Goal: Task Accomplishment & Management: Use online tool/utility

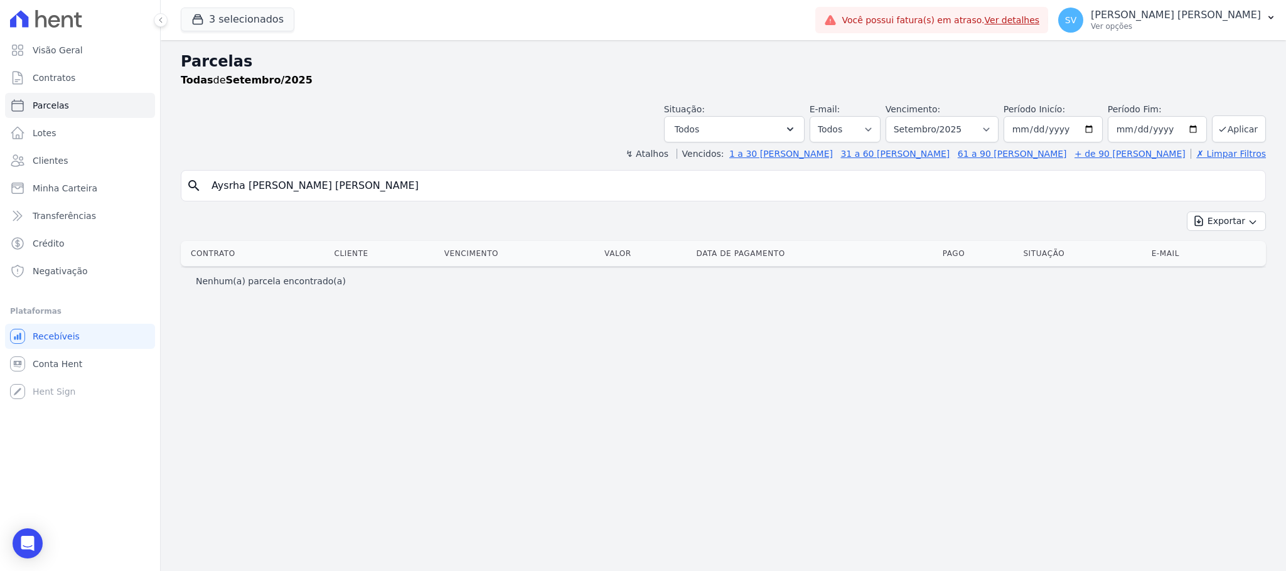
select select
drag, startPoint x: 296, startPoint y: 188, endPoint x: 57, endPoint y: 209, distance: 239.4
click at [61, 206] on div "Visão Geral Contratos [GEOGRAPHIC_DATA] Lotes Clientes Minha Carteira Transferê…" at bounding box center [643, 285] width 1286 height 571
type input "WALL CENTER CONSTRUCAO E ACABAMENTO LTDA"
click at [466, 189] on input "WALL CENTER CONSTRUCAO E ACABAMENTO LTDA" at bounding box center [732, 185] width 1056 height 25
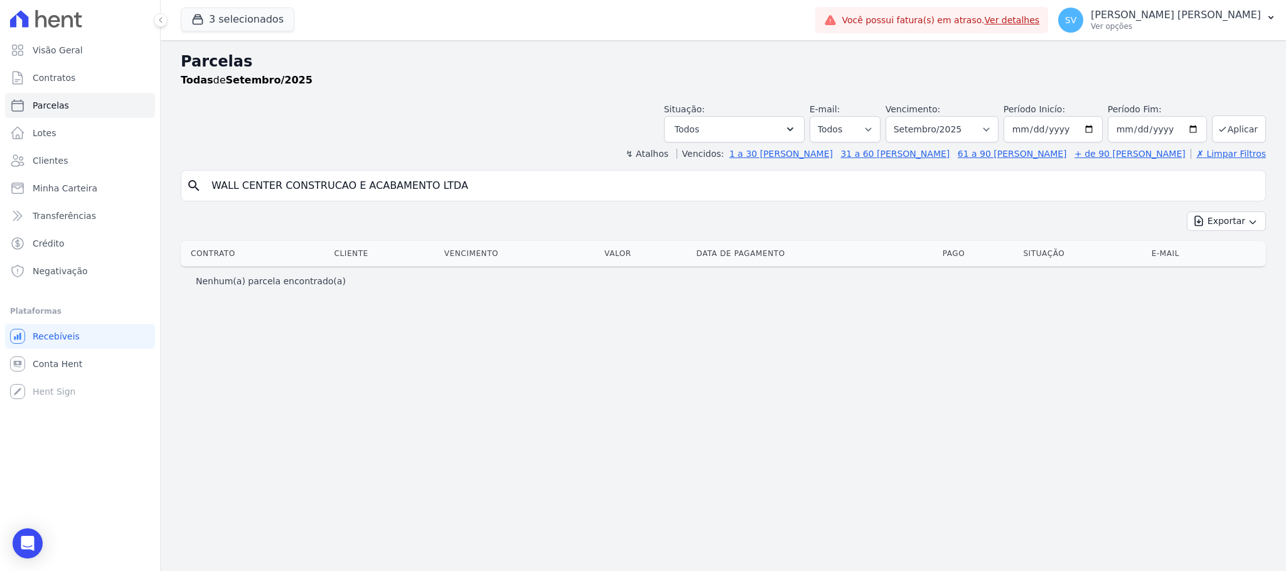
click at [582, 178] on input "WALL CENTER CONSTRUCAO E ACABAMENTO LTDA" at bounding box center [732, 185] width 1056 height 25
drag, startPoint x: 574, startPoint y: 177, endPoint x: 43, endPoint y: 175, distance: 530.9
click at [51, 179] on div "Visão Geral Contratos [GEOGRAPHIC_DATA] Lotes Clientes Minha Carteira Transferê…" at bounding box center [643, 285] width 1286 height 571
click at [56, 149] on link "Clientes" at bounding box center [80, 160] width 150 height 25
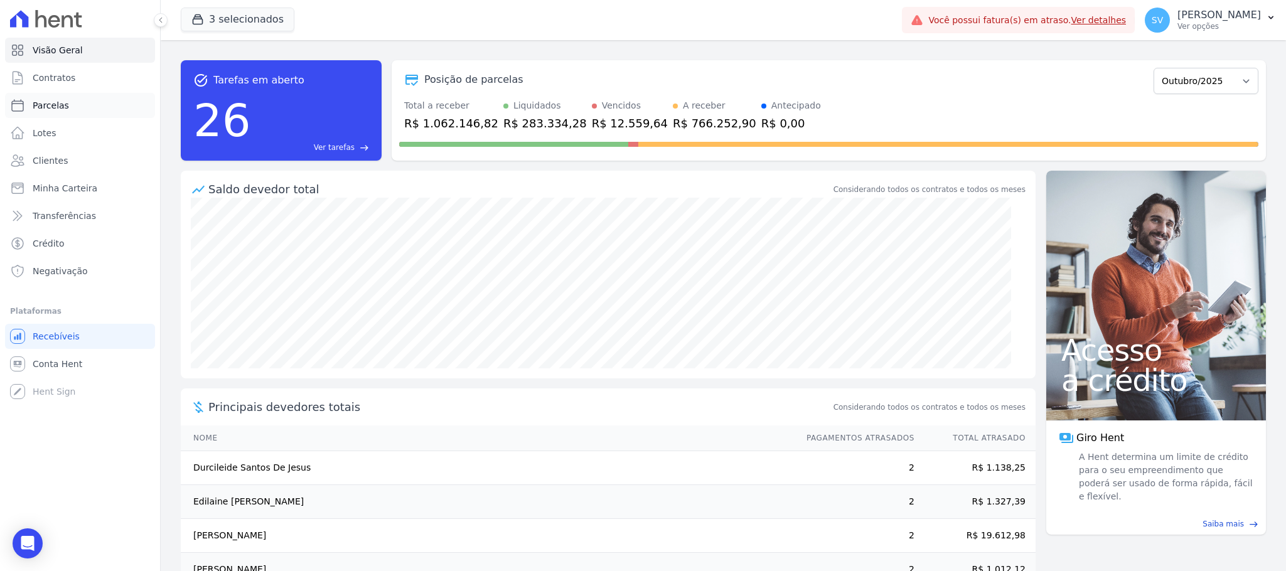
click at [33, 102] on span "Parcelas" at bounding box center [51, 105] width 36 height 13
select select
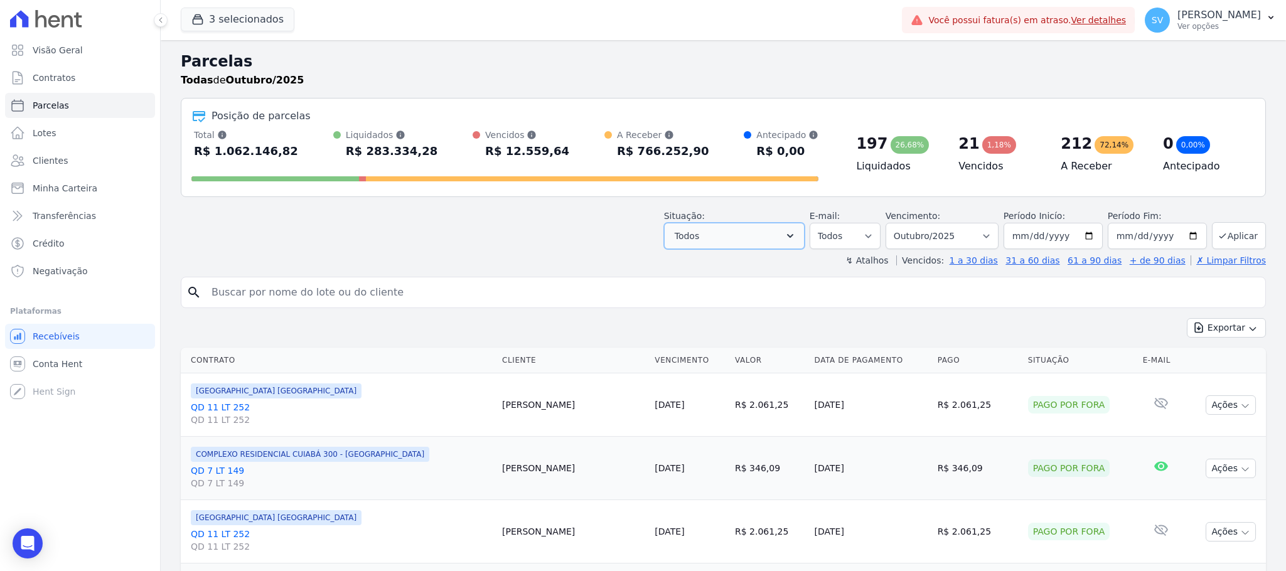
click at [787, 237] on icon "button" at bounding box center [790, 236] width 13 height 13
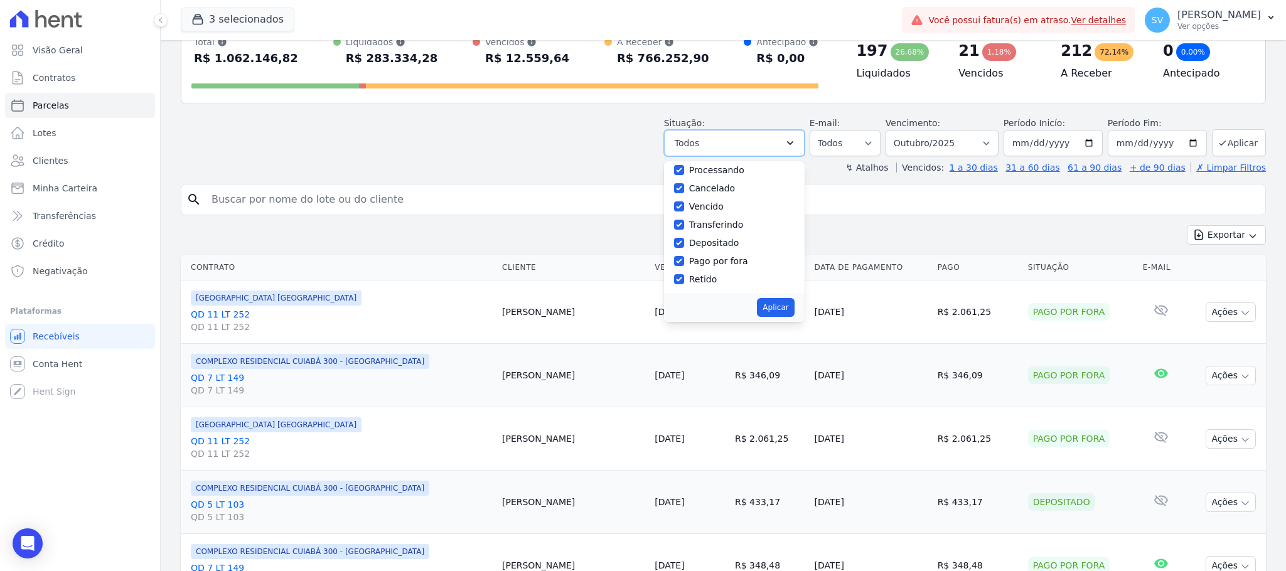
scroll to position [94, 0]
click at [678, 189] on input "Cancelado" at bounding box center [679, 187] width 10 height 10
checkbox input "false"
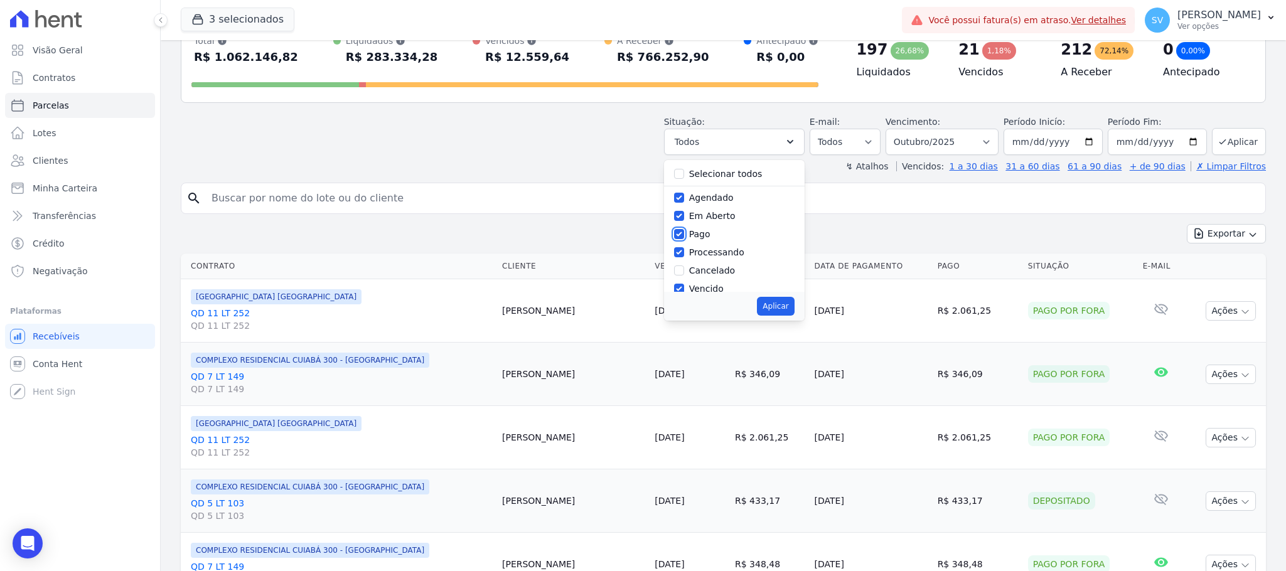
click at [680, 239] on input "Pago" at bounding box center [679, 234] width 10 height 10
checkbox input "false"
click at [678, 242] on input "Depositado" at bounding box center [679, 242] width 10 height 10
checkbox input "false"
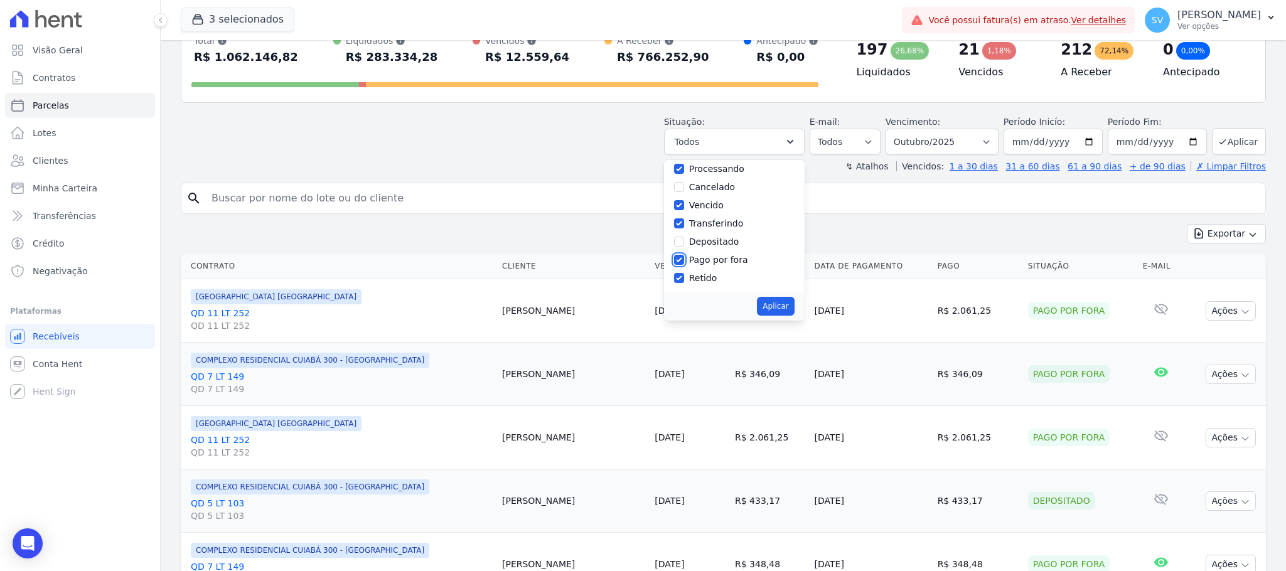
click at [678, 257] on input "Pago por fora" at bounding box center [679, 260] width 10 height 10
checkbox input "false"
click at [680, 227] on input "Transferindo" at bounding box center [679, 223] width 10 height 10
checkbox input "false"
click at [680, 281] on input "Retido" at bounding box center [679, 278] width 10 height 10
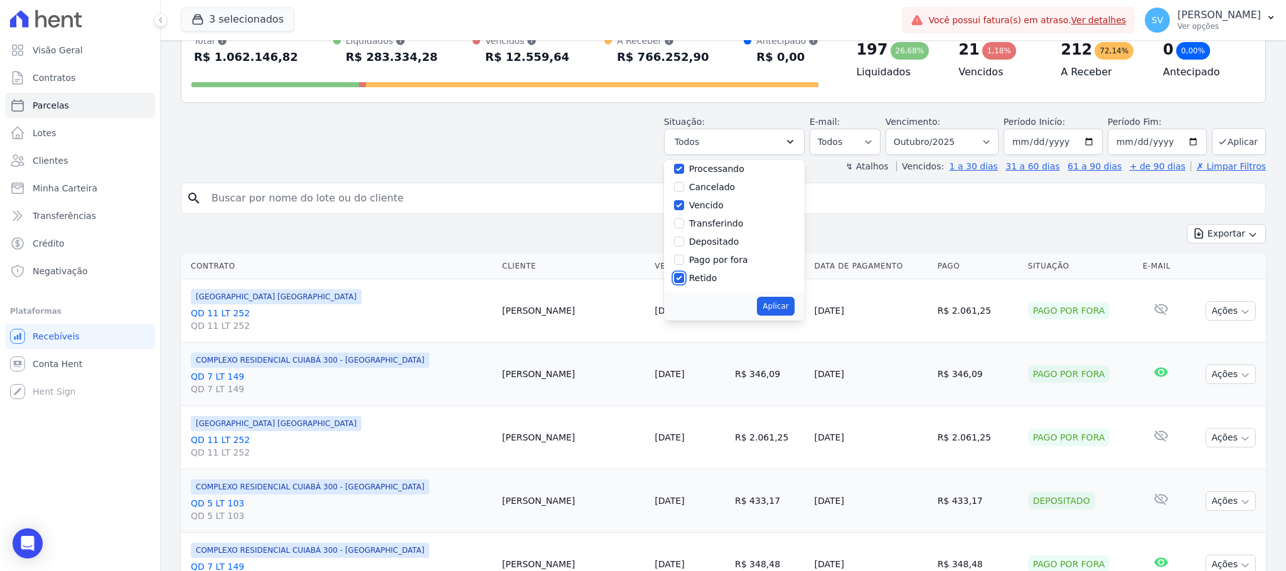
checkbox input "false"
click at [781, 304] on button "Aplicar" at bounding box center [775, 306] width 37 height 19
select select "scheduled"
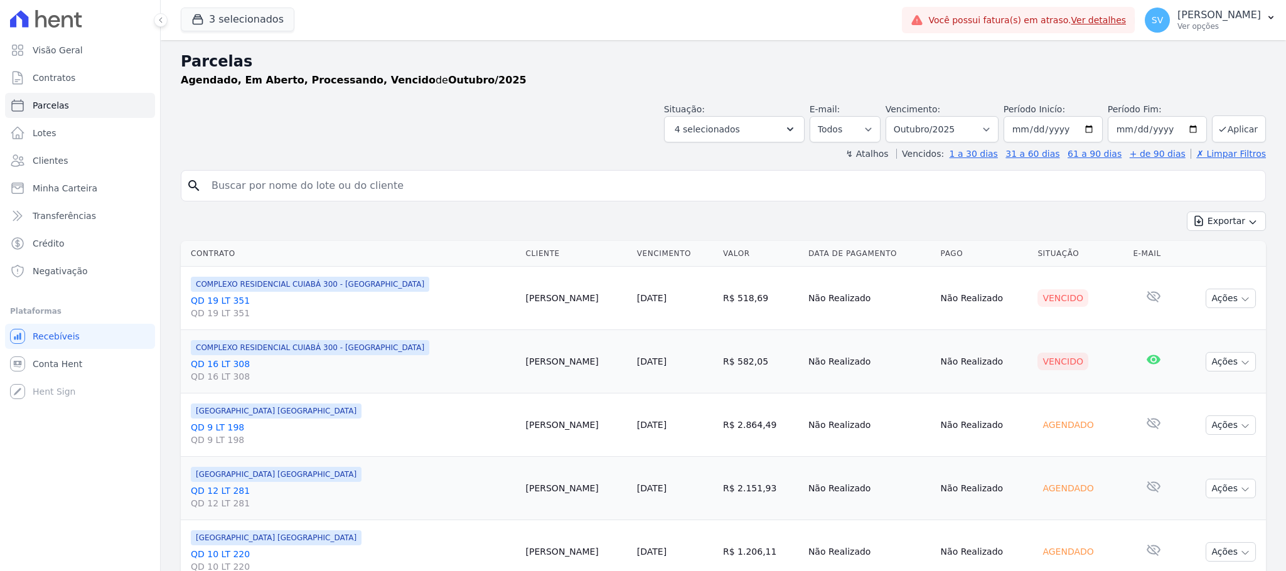
select select
click at [1222, 219] on button "Exportar" at bounding box center [1226, 220] width 79 height 19
click at [1229, 269] on span "Exportar CSV" at bounding box center [1225, 272] width 67 height 13
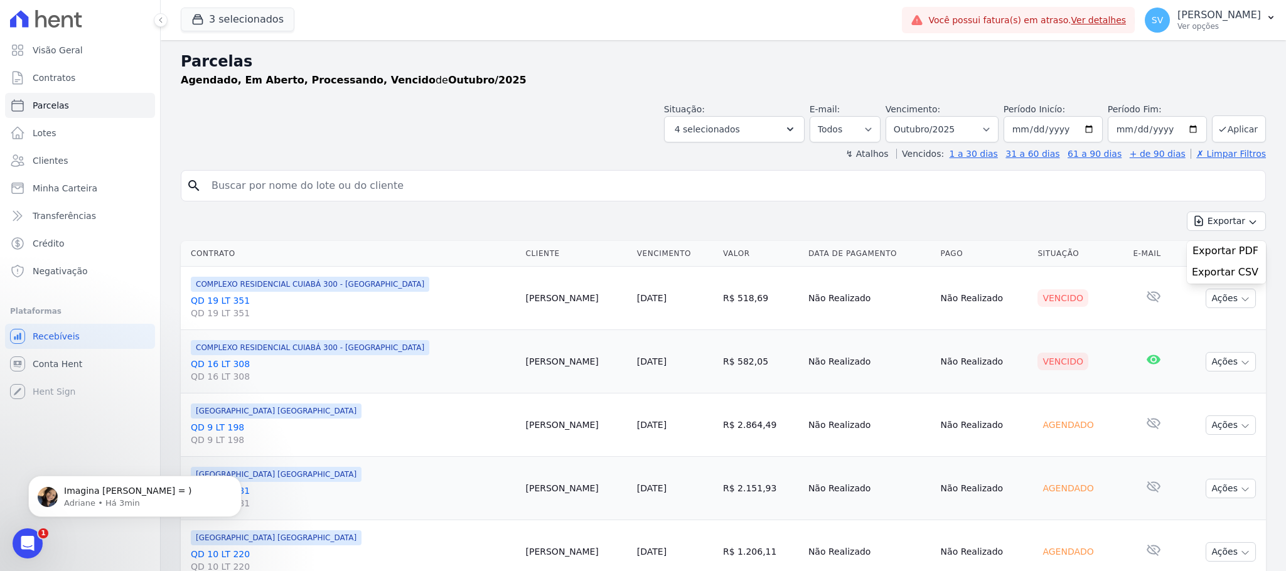
click at [397, 187] on input "search" at bounding box center [732, 185] width 1056 height 25
paste input "Nilson De Almeida Amorim"
type input "Nilson De Almeida Amorim"
select select
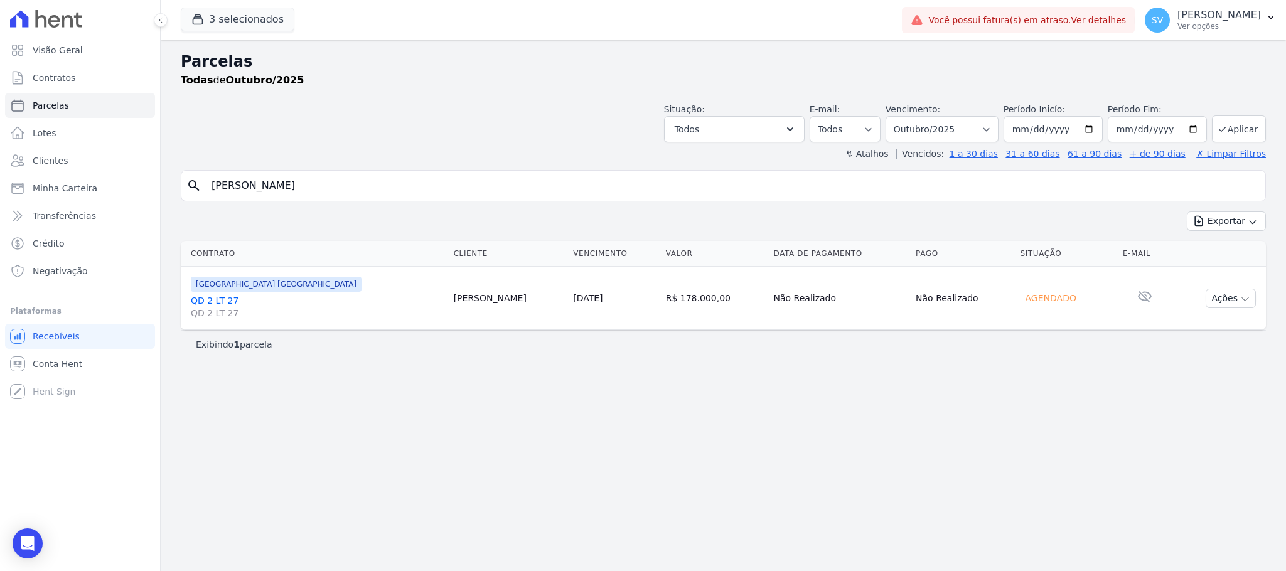
drag, startPoint x: 388, startPoint y: 191, endPoint x: 185, endPoint y: 183, distance: 202.8
click at [185, 183] on div "search Nilson De Almeida Amorim" at bounding box center [723, 185] width 1085 height 31
paste input "Dp Transportes LTDA"
type input "Dp Transportes LTDA"
select select
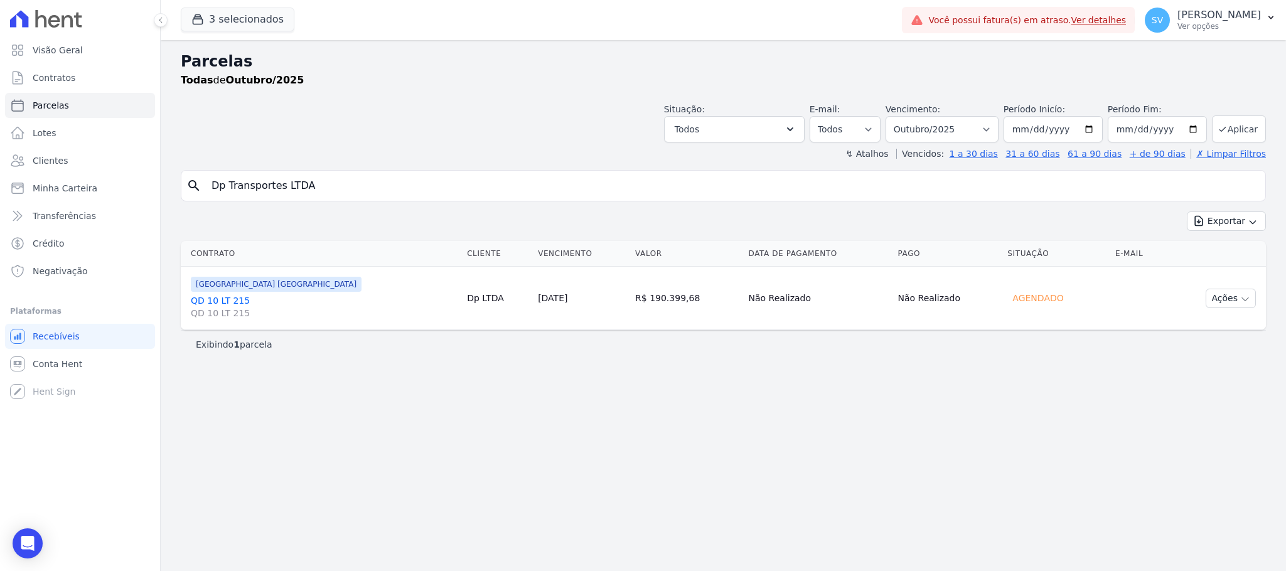
click at [211, 309] on span "QD 10 LT 215" at bounding box center [324, 313] width 266 height 13
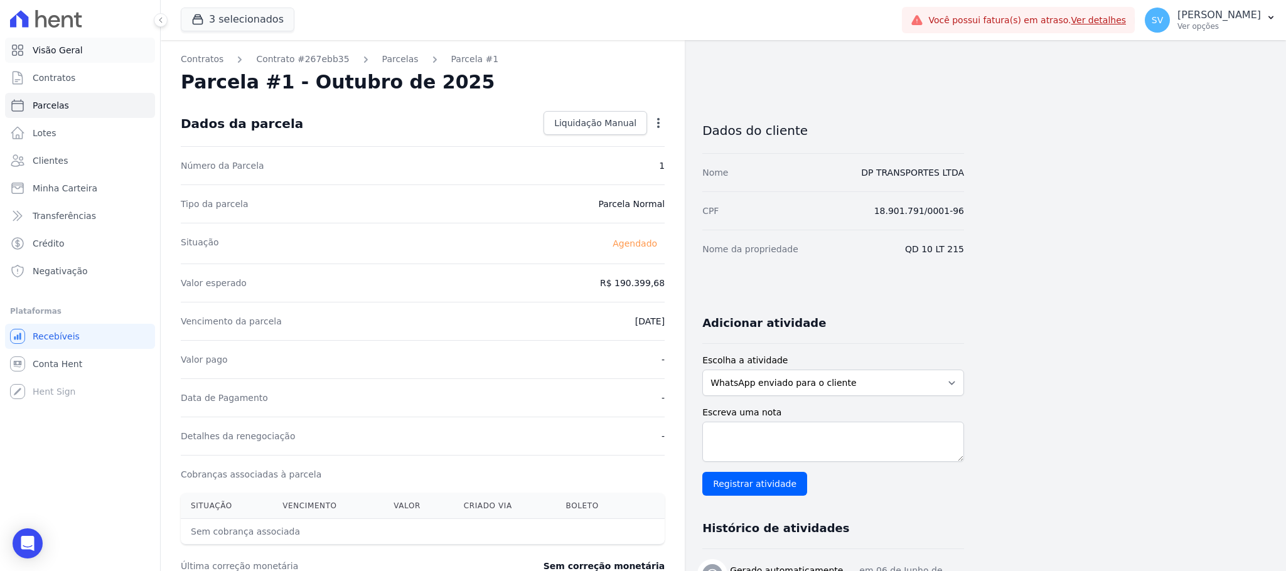
click at [67, 51] on span "Visão Geral" at bounding box center [58, 50] width 50 height 13
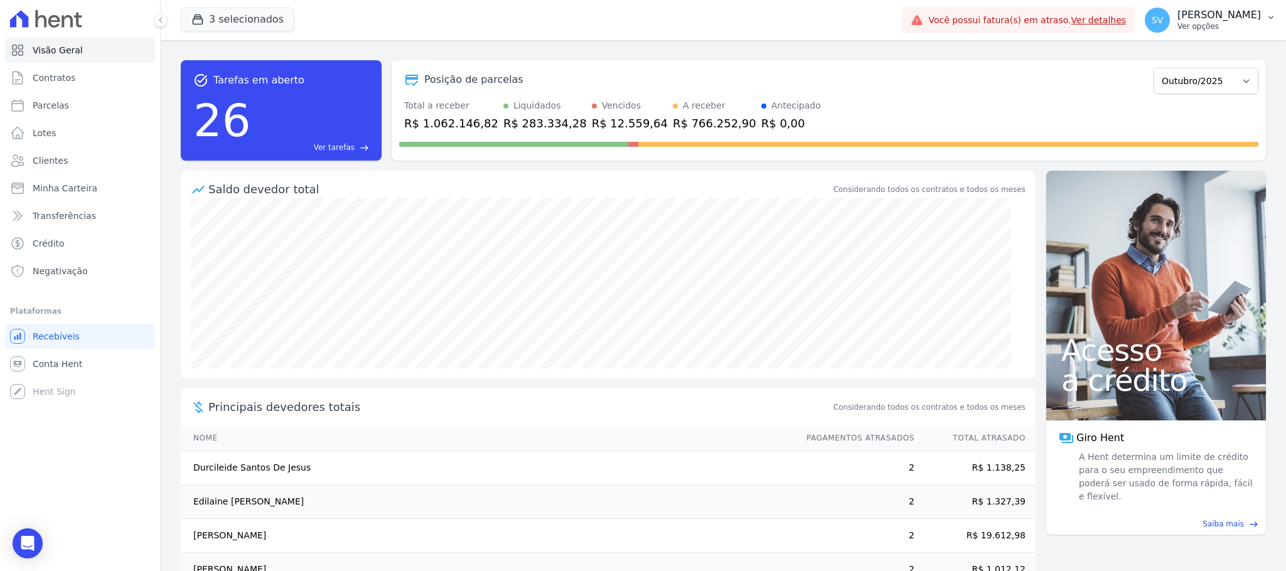
click at [1189, 17] on p "[PERSON_NAME] [PERSON_NAME]" at bounding box center [1218, 15] width 83 height 13
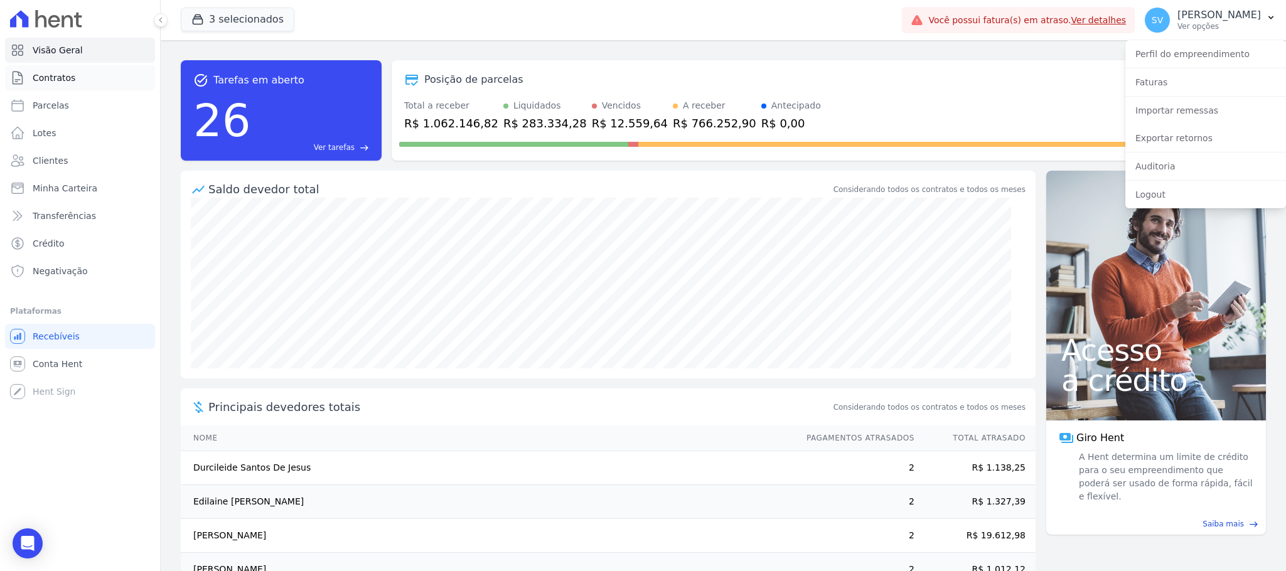
click at [40, 70] on link "Contratos" at bounding box center [80, 77] width 150 height 25
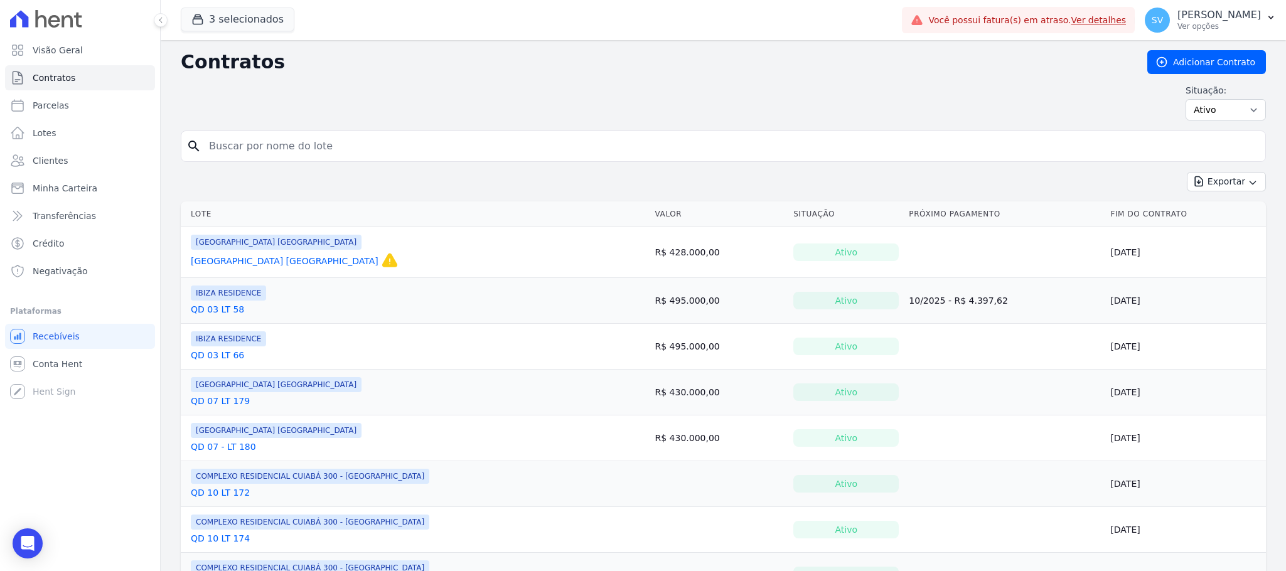
click at [333, 156] on input "search" at bounding box center [730, 146] width 1059 height 25
paste input "Dp Transportes LTDA"
type input "Dp Transportes LTDA"
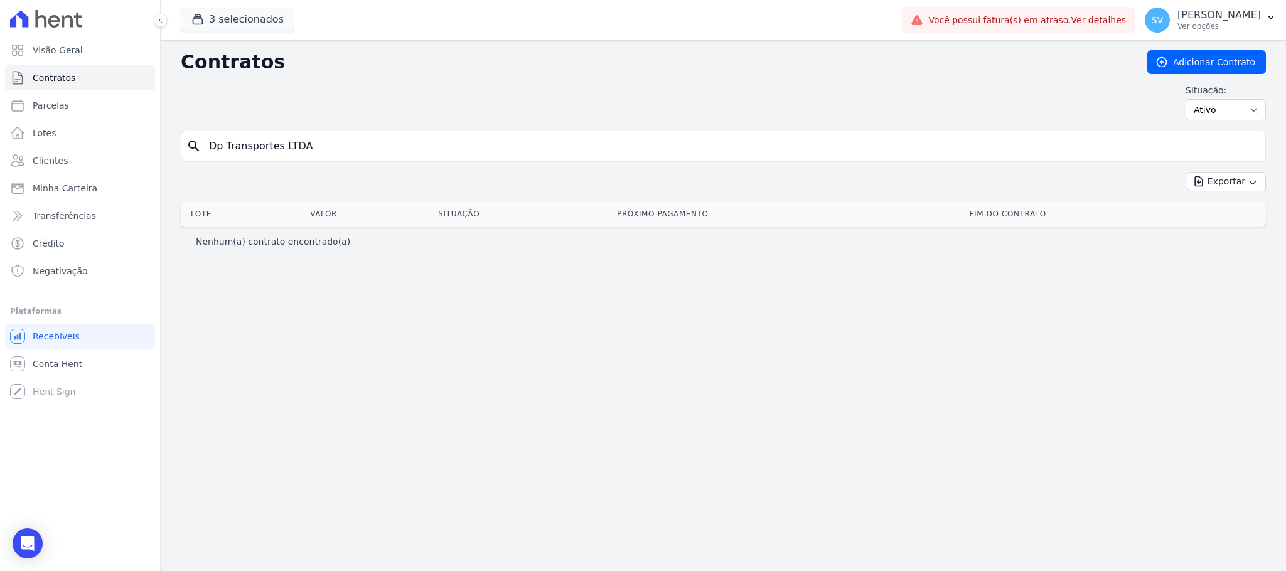
drag, startPoint x: 584, startPoint y: 139, endPoint x: 593, endPoint y: 139, distance: 9.4
click at [582, 139] on input "Dp Transportes LTDA" at bounding box center [730, 146] width 1059 height 25
click at [345, 143] on input "Dp Transportes LTDA" at bounding box center [730, 146] width 1059 height 25
type input "DP TRANSPORTES LTDA"
click at [356, 156] on input "DP TRANSPORTES LTDA" at bounding box center [730, 146] width 1059 height 25
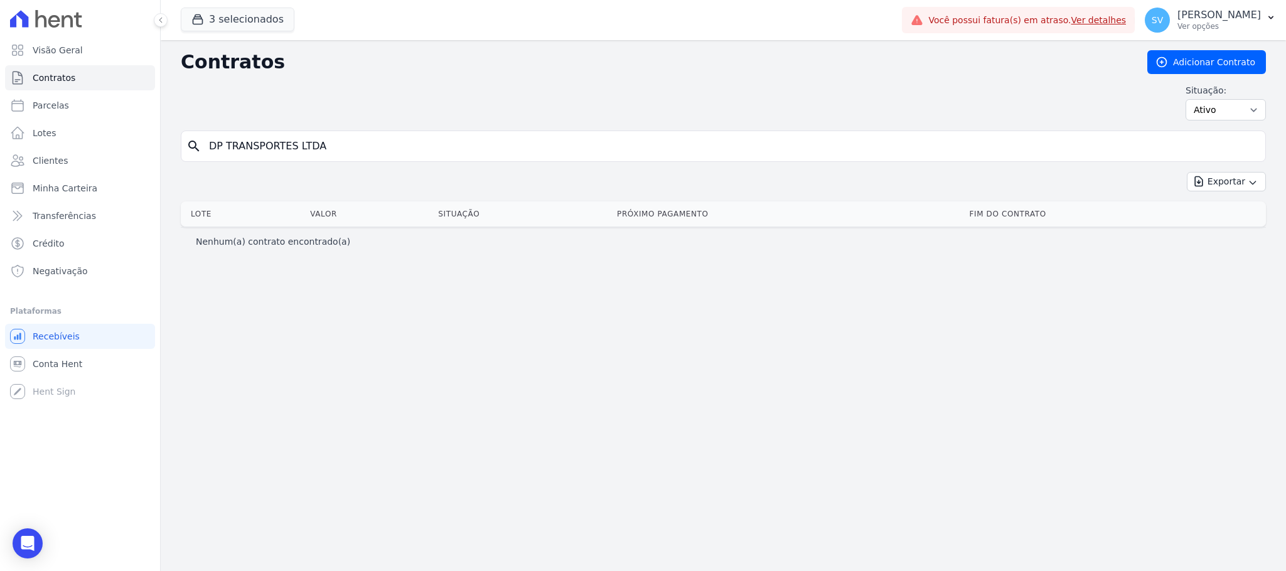
click at [337, 151] on input "DP TRANSPORTES LTDA" at bounding box center [730, 146] width 1059 height 25
click at [57, 151] on link "Clientes" at bounding box center [80, 160] width 150 height 25
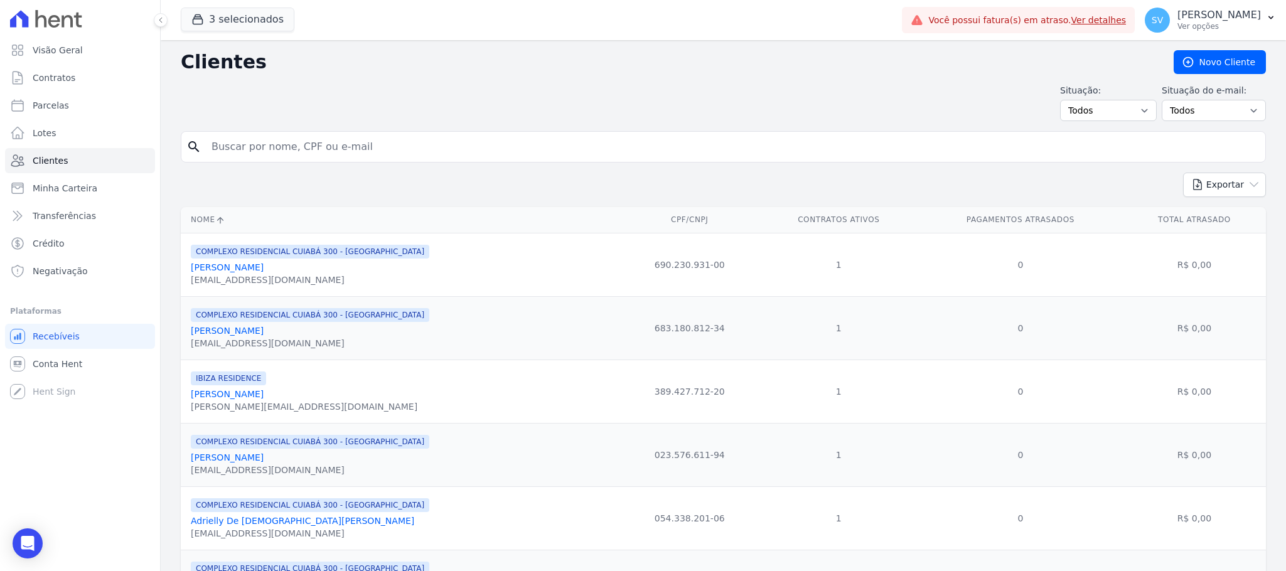
click at [55, 64] on ul "Visão Geral Contratos [GEOGRAPHIC_DATA] Lotes Clientes Minha Carteira Transferê…" at bounding box center [80, 161] width 150 height 246
click at [51, 79] on span "Contratos" at bounding box center [54, 78] width 43 height 13
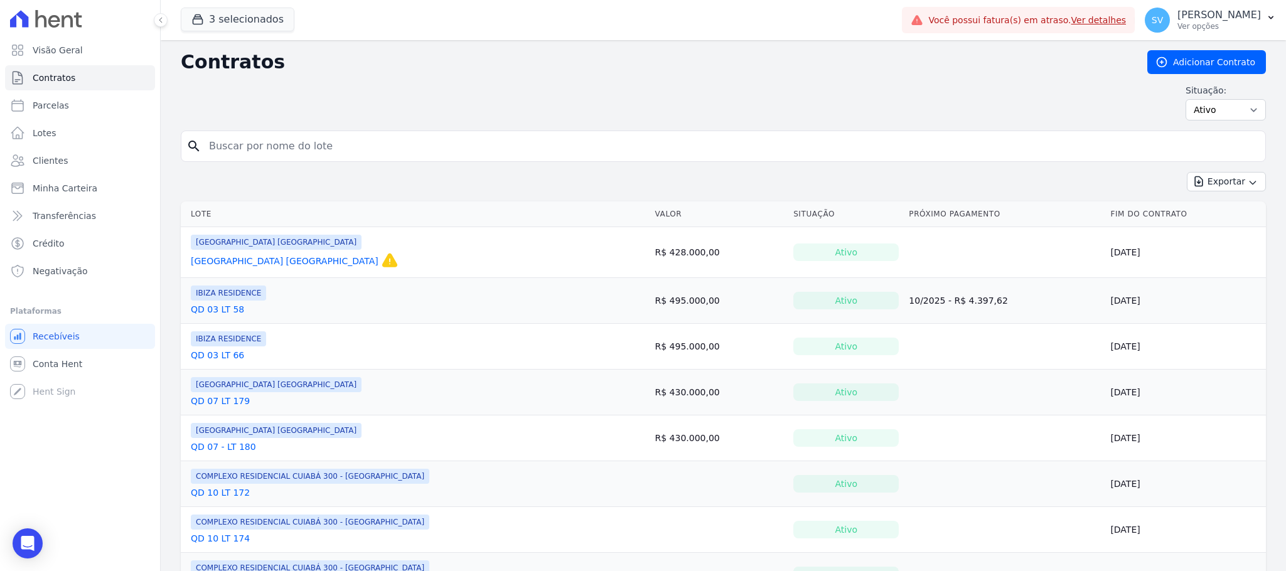
click at [296, 155] on input "search" at bounding box center [730, 146] width 1059 height 25
paste input "Nilson De Almeida Amorim"
type input "Nilson De Almeida Amorim"
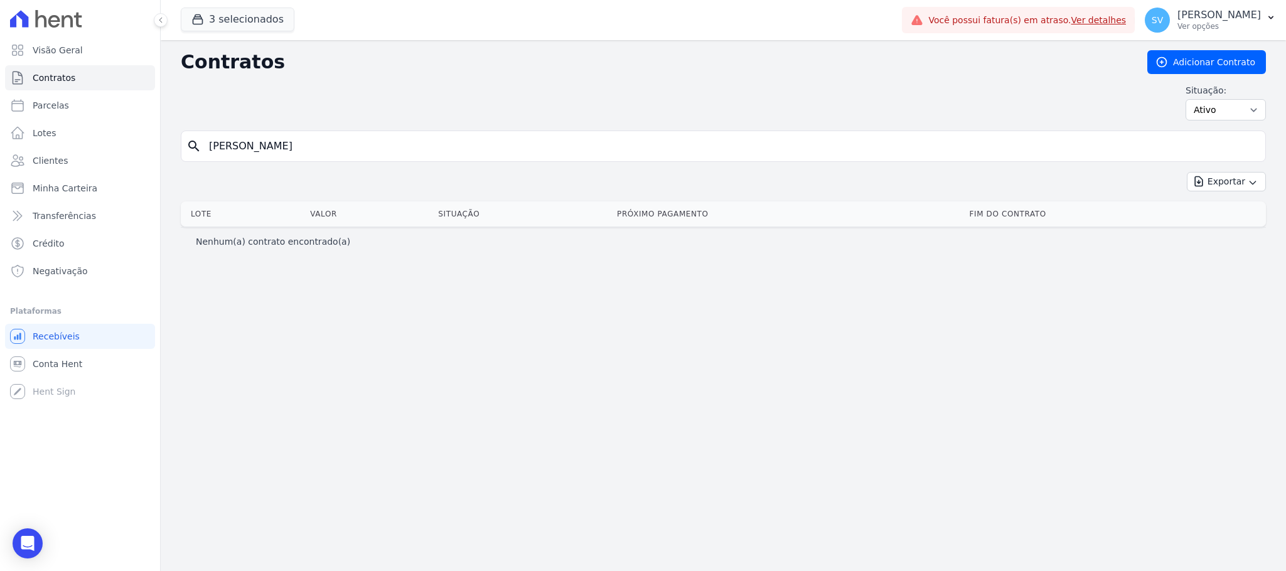
click at [409, 143] on input "Nilson De Almeida Amorim" at bounding box center [730, 146] width 1059 height 25
click at [56, 166] on span "Clientes" at bounding box center [50, 160] width 35 height 13
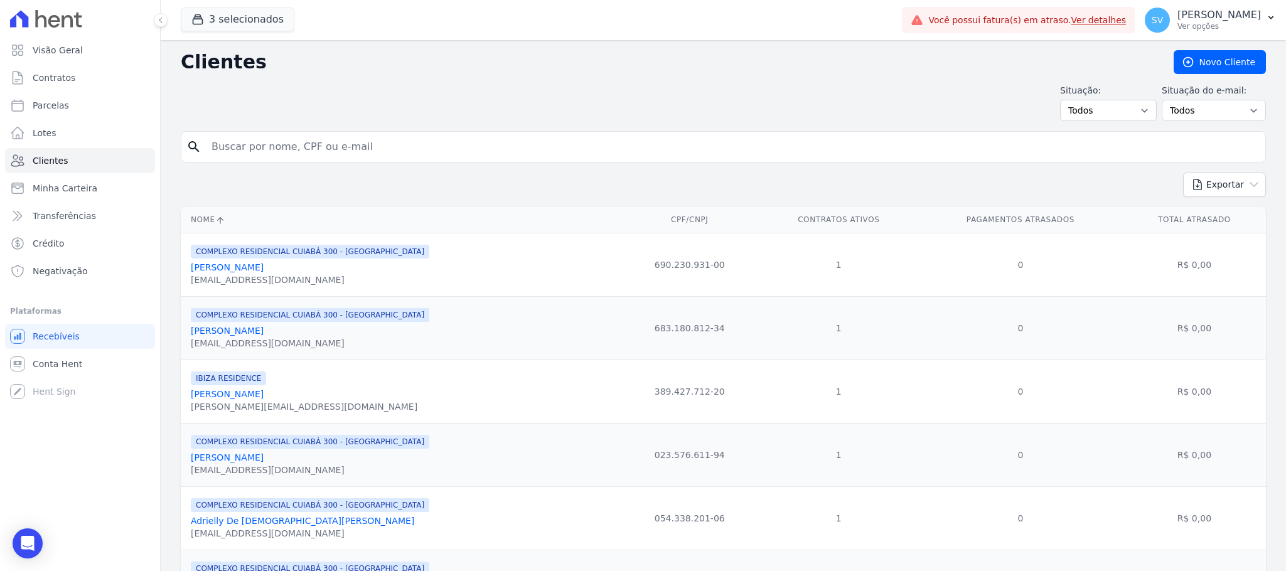
click at [343, 158] on form "search" at bounding box center [723, 151] width 1085 height 41
click at [345, 151] on input "search" at bounding box center [732, 146] width 1056 height 25
paste input "Nilson De Almeida Amorim"
type input "Nilson De Almeida Amorim"
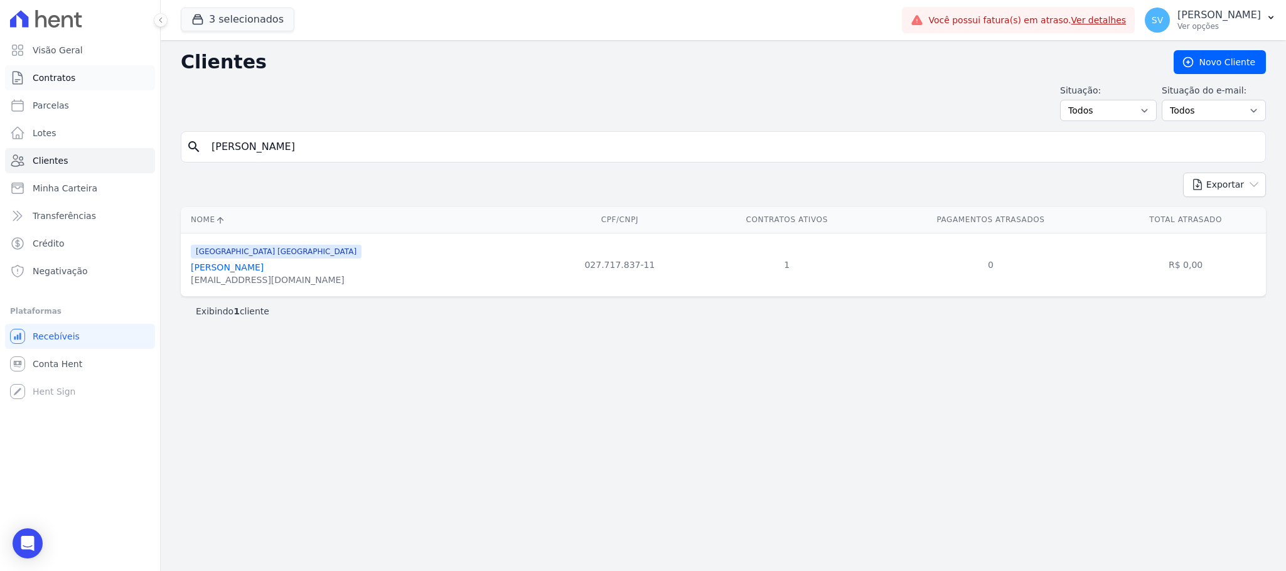
click at [45, 80] on span "Contratos" at bounding box center [54, 78] width 43 height 13
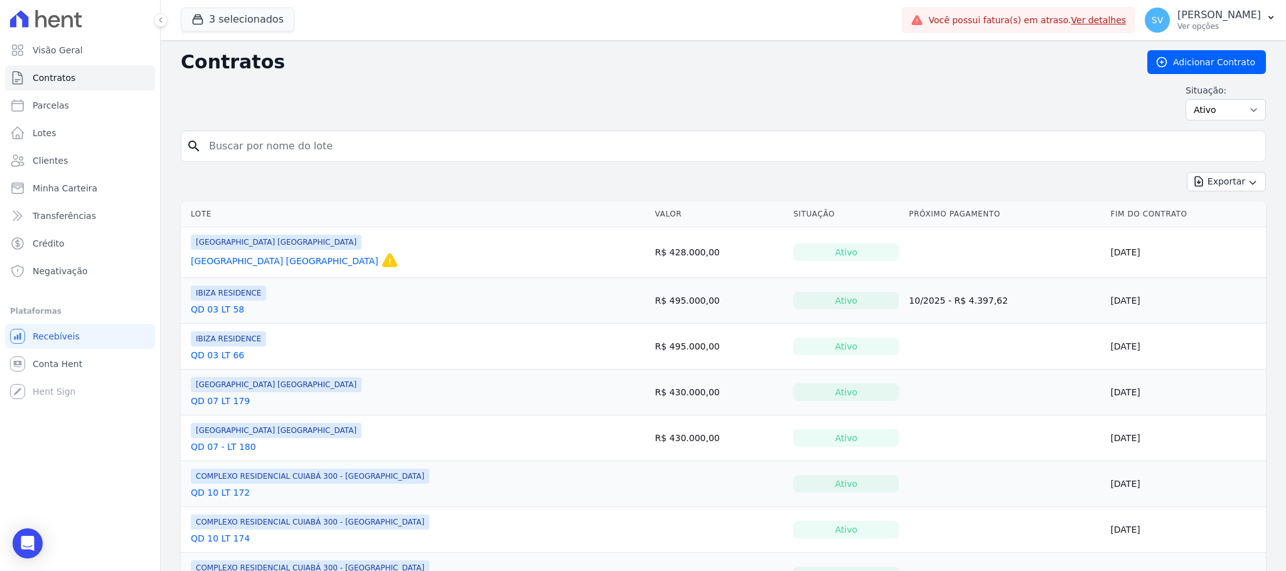
click at [445, 142] on input "search" at bounding box center [730, 146] width 1059 height 25
paste input "02771783711"
type input "02771783711"
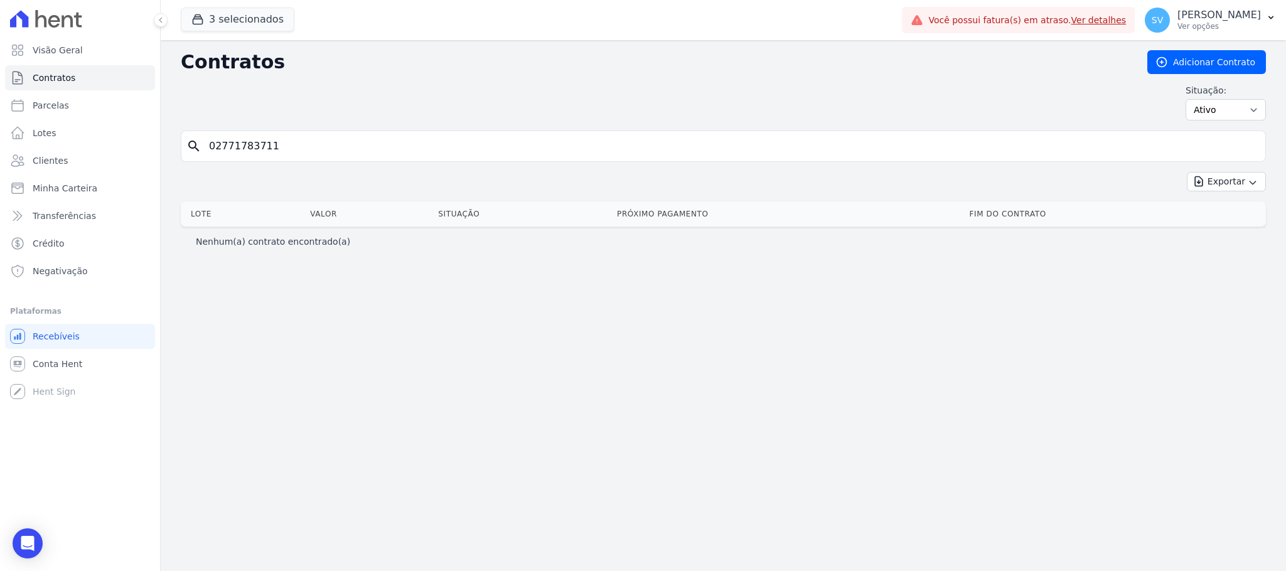
click at [380, 131] on div "search 02771783711" at bounding box center [723, 146] width 1085 height 31
click at [386, 146] on input "02771783711" at bounding box center [730, 146] width 1059 height 25
click at [398, 146] on input "02771783711" at bounding box center [730, 146] width 1059 height 25
click at [67, 159] on link "Clientes" at bounding box center [80, 160] width 150 height 25
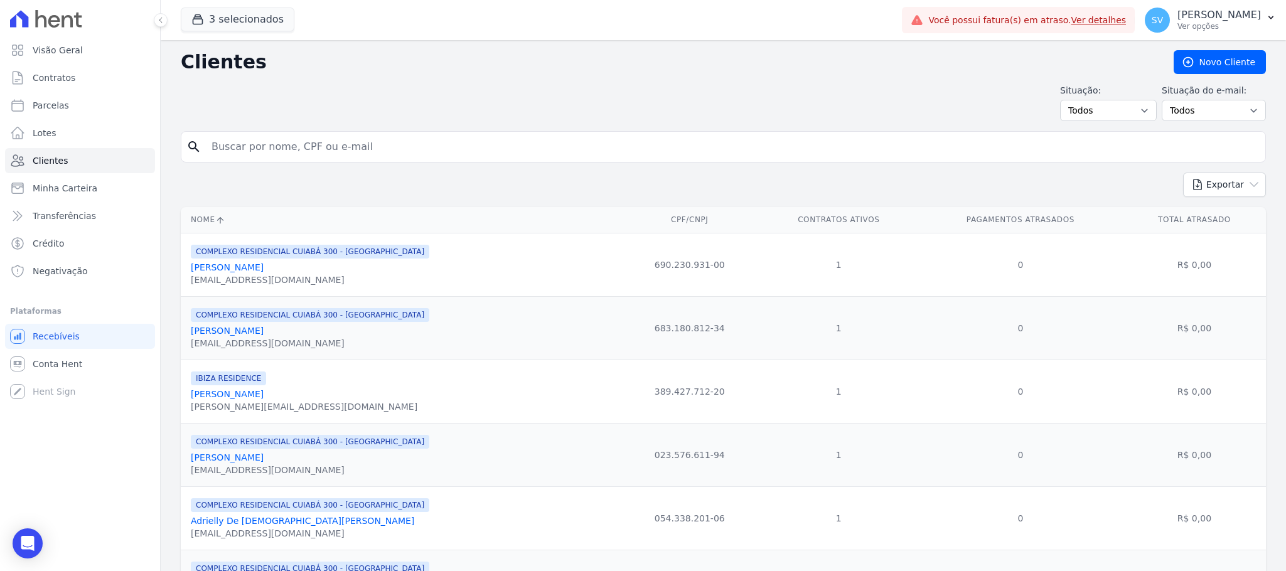
click at [481, 168] on form "search" at bounding box center [723, 151] width 1085 height 41
click at [85, 41] on link "Visão Geral" at bounding box center [80, 50] width 150 height 25
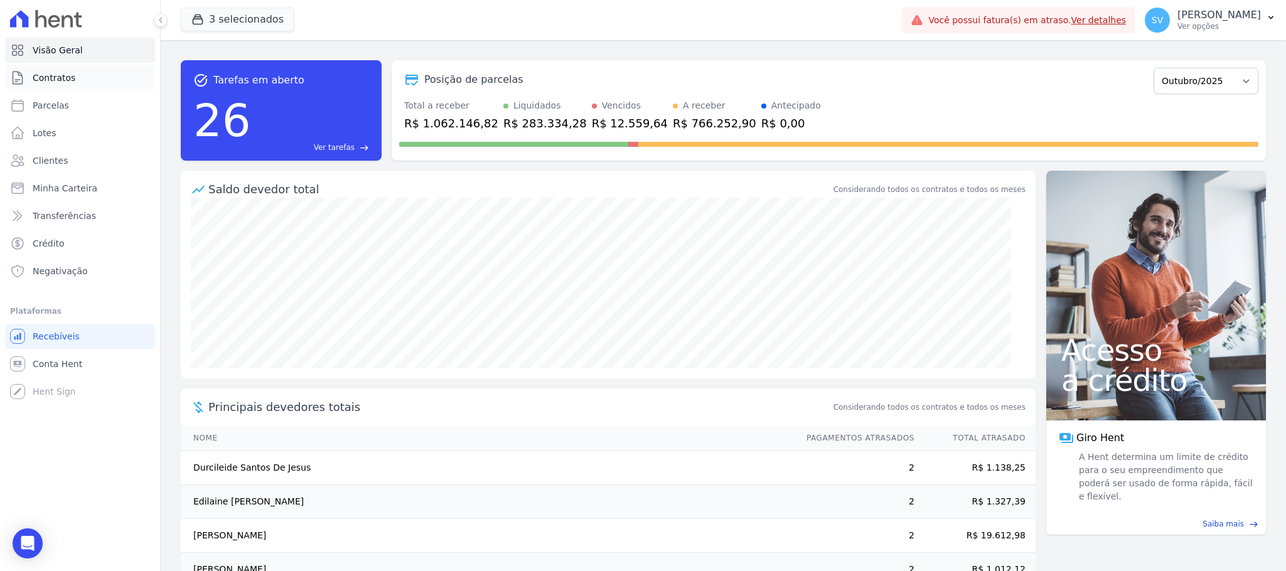
click at [58, 77] on span "Contratos" at bounding box center [54, 78] width 43 height 13
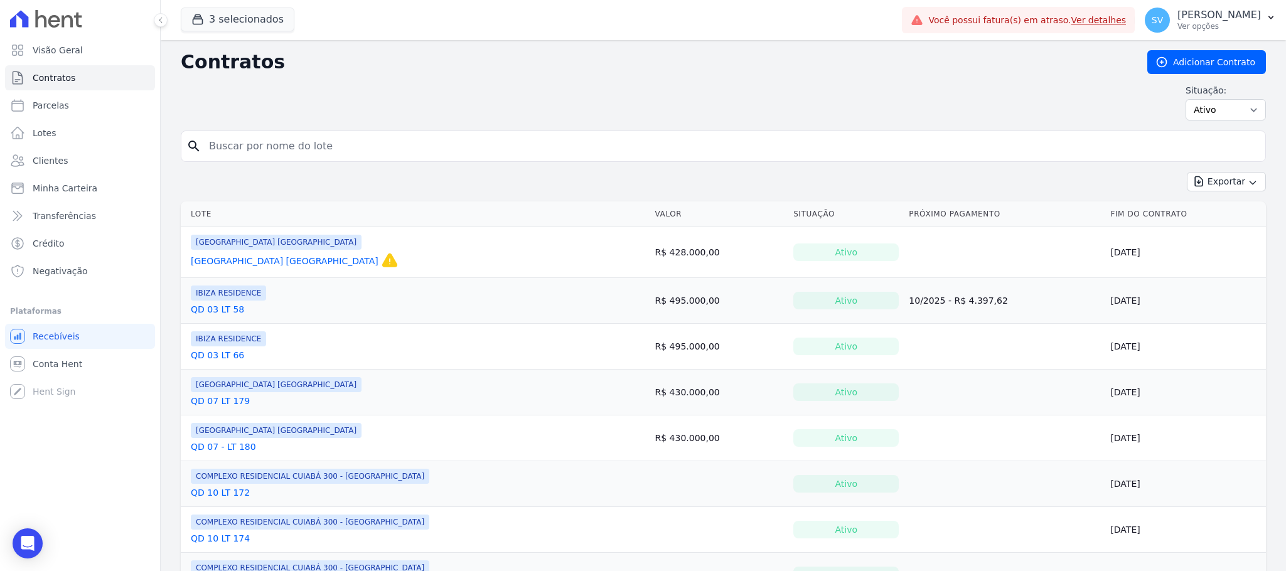
click at [309, 134] on div "search" at bounding box center [723, 146] width 1085 height 31
click at [321, 146] on input "search" at bounding box center [730, 146] width 1059 height 25
paste input "02771783711"
type input "02771783711"
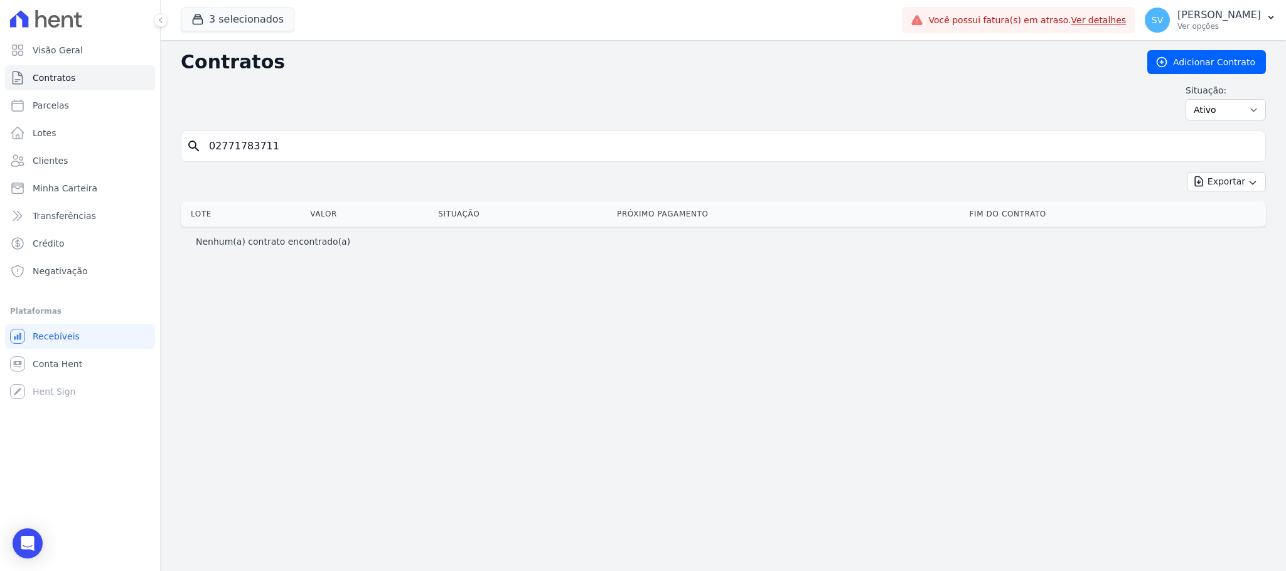
click at [277, 149] on input "02771783711" at bounding box center [730, 146] width 1059 height 25
drag, startPoint x: 277, startPoint y: 149, endPoint x: 129, endPoint y: 132, distance: 149.0
click at [130, 132] on div "Visão Geral Contratos [GEOGRAPHIC_DATA] Lotes Clientes Minha Carteira Transferê…" at bounding box center [643, 285] width 1286 height 571
click at [463, 145] on input "search" at bounding box center [730, 146] width 1059 height 25
paste input "QD 2 LT 27"
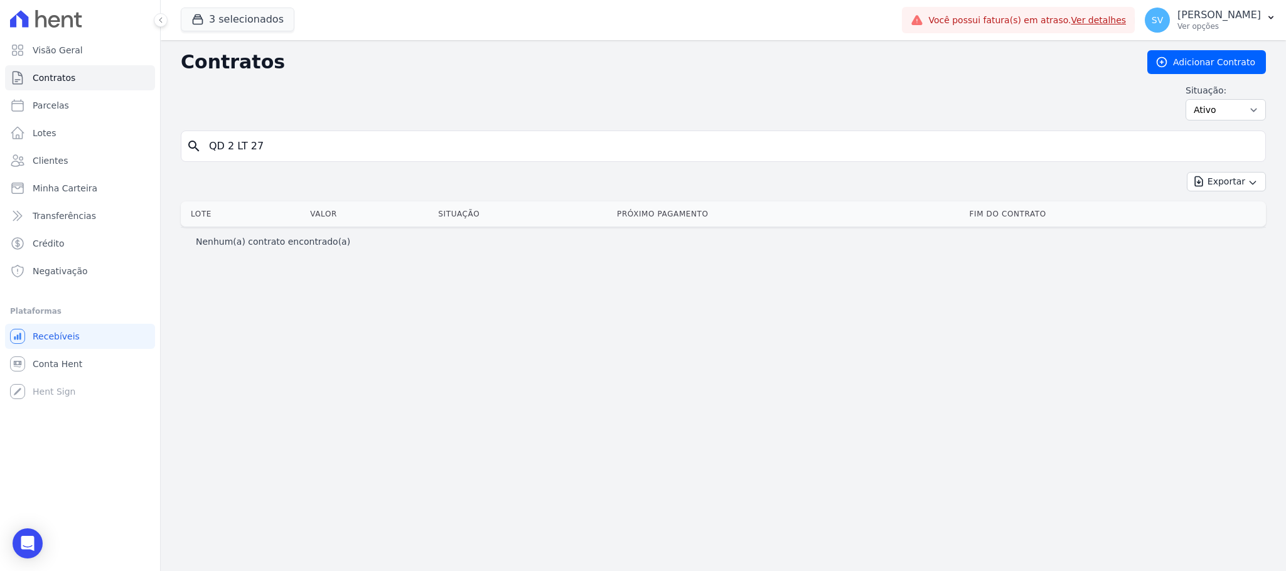
type input "QD 2 LT 27"
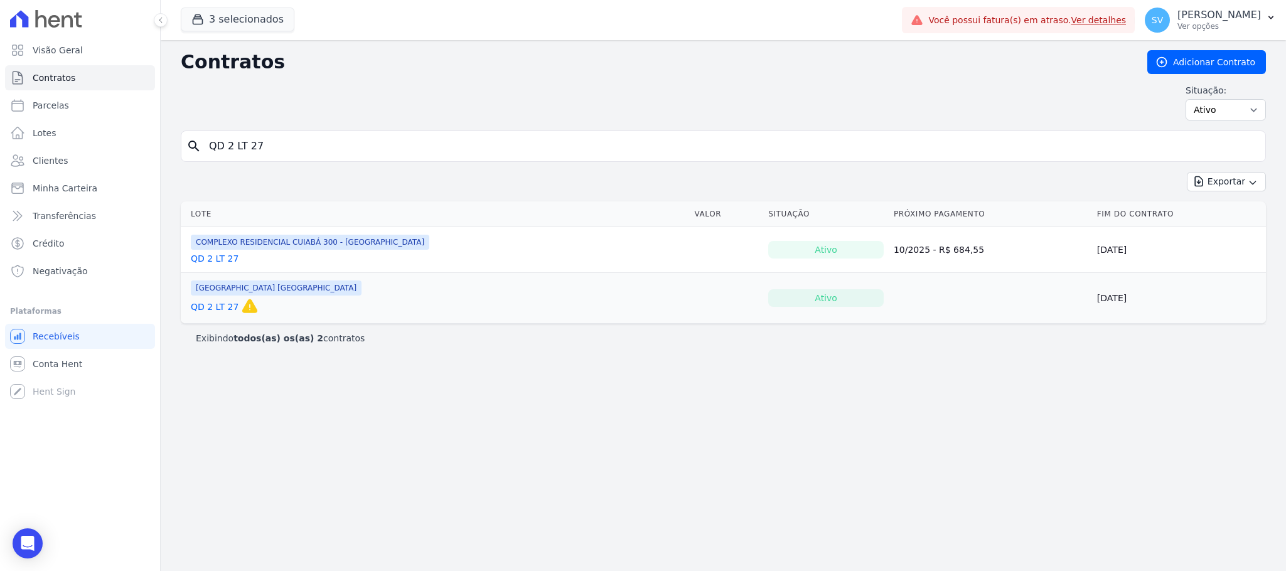
click at [206, 311] on link "QD 2 LT 27" at bounding box center [215, 307] width 48 height 13
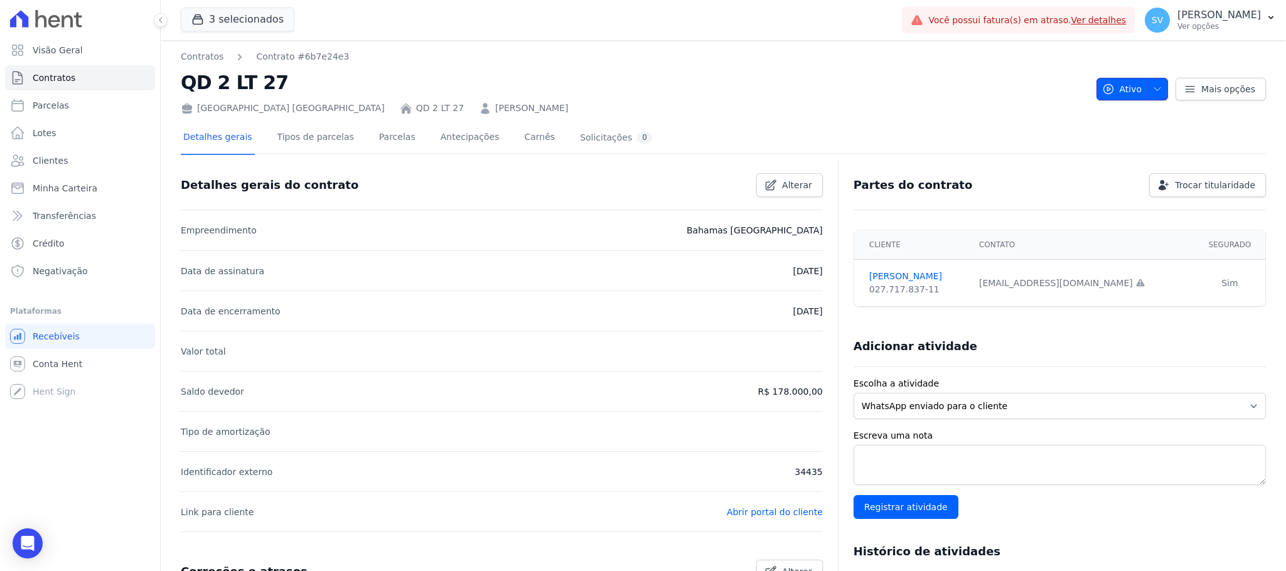
click at [1147, 82] on span "button" at bounding box center [1155, 89] width 16 height 20
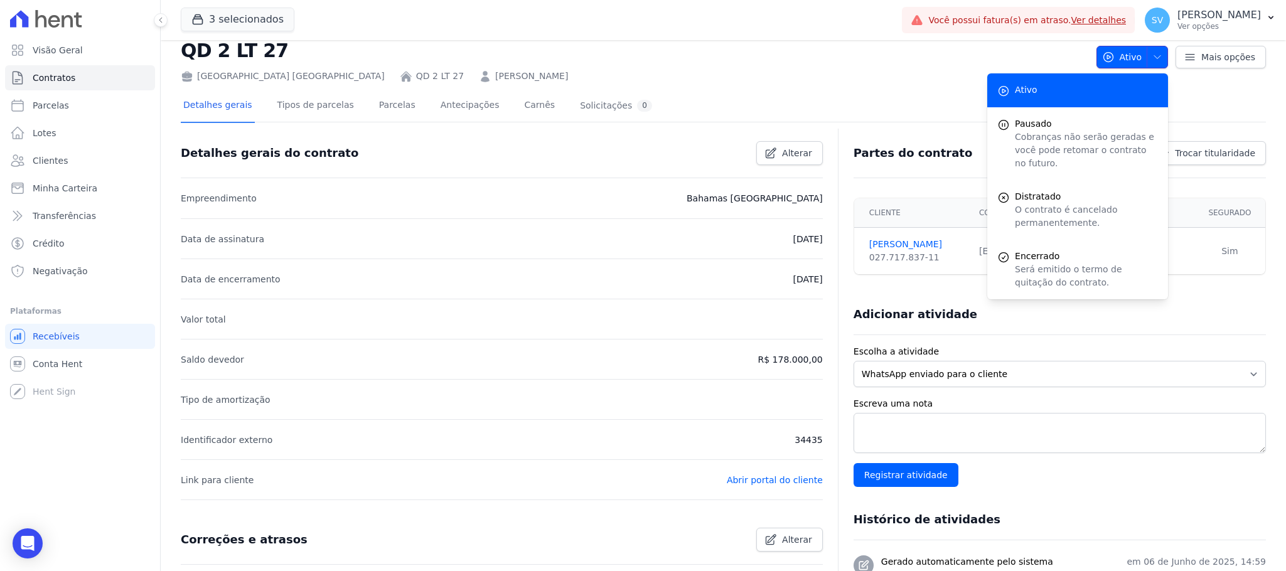
scroll to position [23, 0]
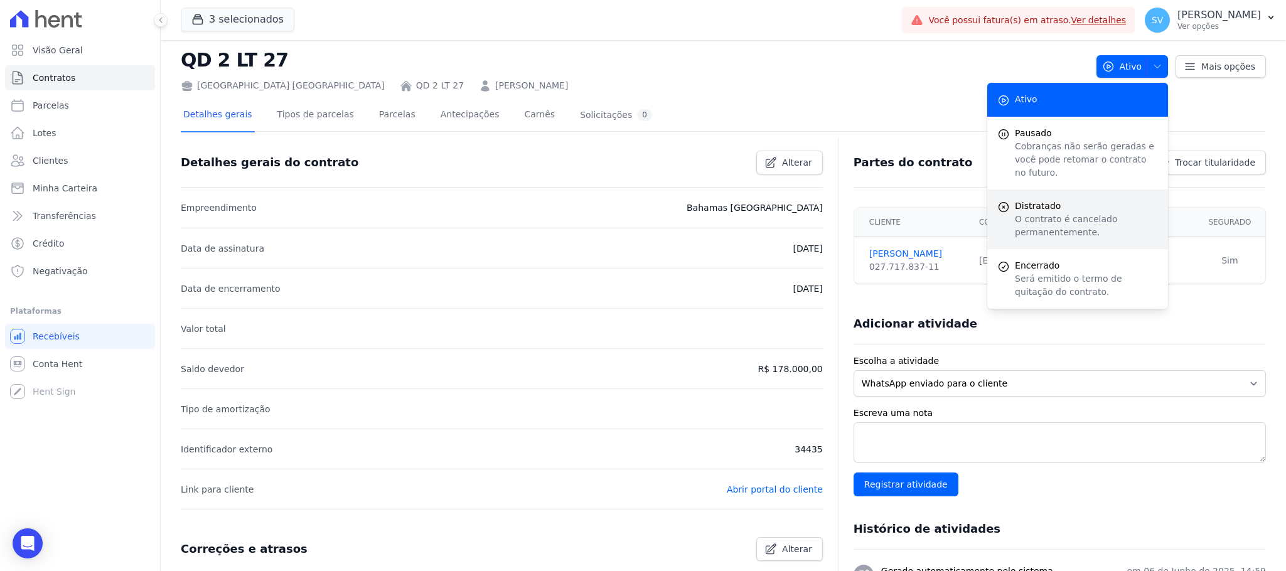
click at [1038, 213] on p "O contrato é cancelado permanentemente." at bounding box center [1086, 226] width 143 height 26
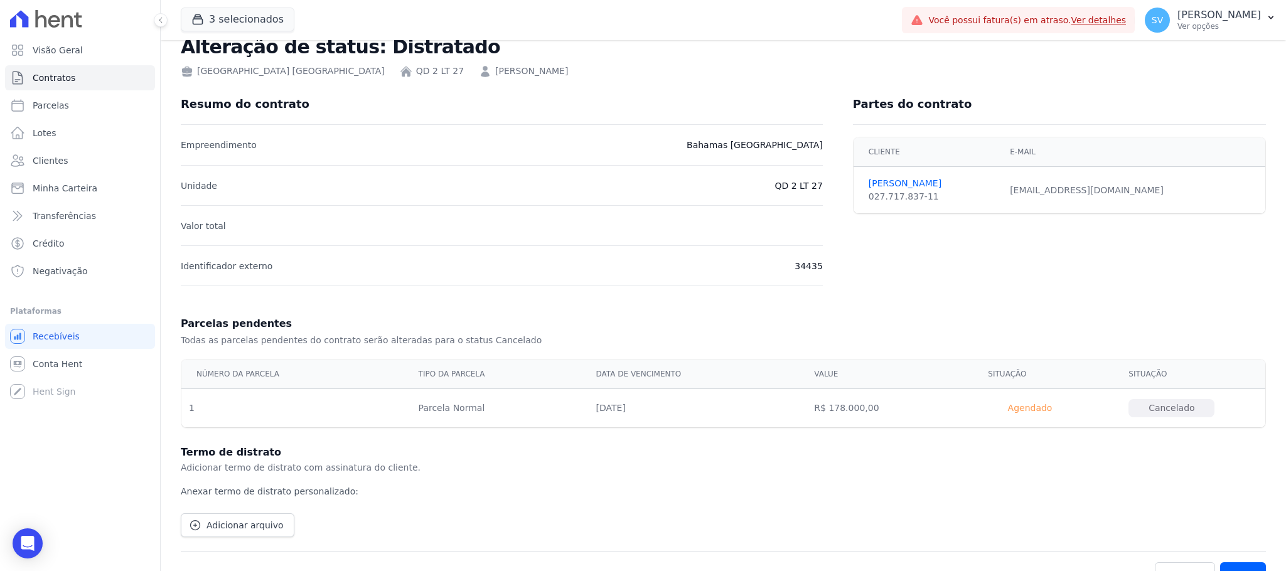
scroll to position [61, 0]
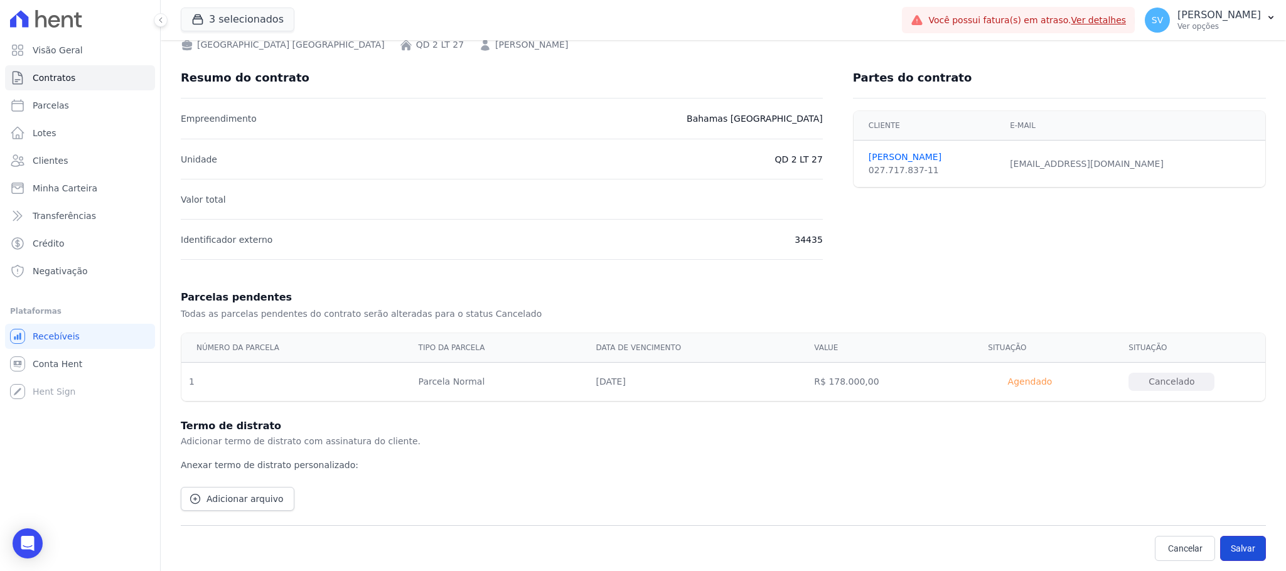
click at [1234, 542] on button "Salvar" at bounding box center [1243, 548] width 46 height 25
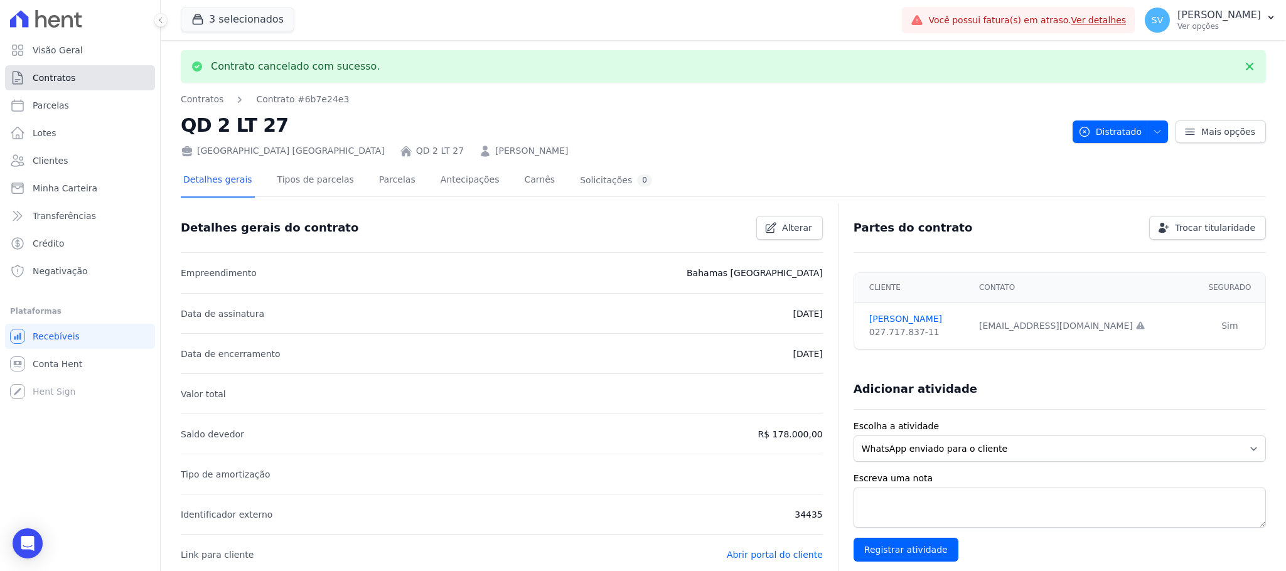
click at [61, 80] on span "Contratos" at bounding box center [54, 78] width 43 height 13
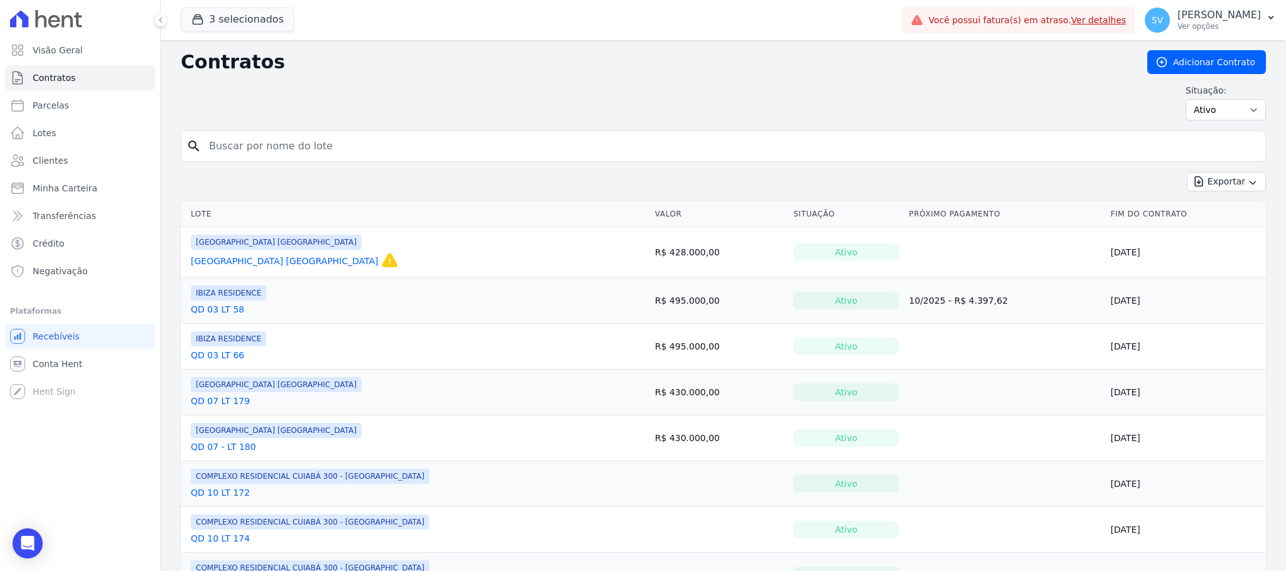
click at [345, 156] on input "search" at bounding box center [730, 146] width 1059 height 25
click at [358, 147] on input "search" at bounding box center [730, 146] width 1059 height 25
paste input "QD 10 LT 215"
type input "QD 10 LT 215"
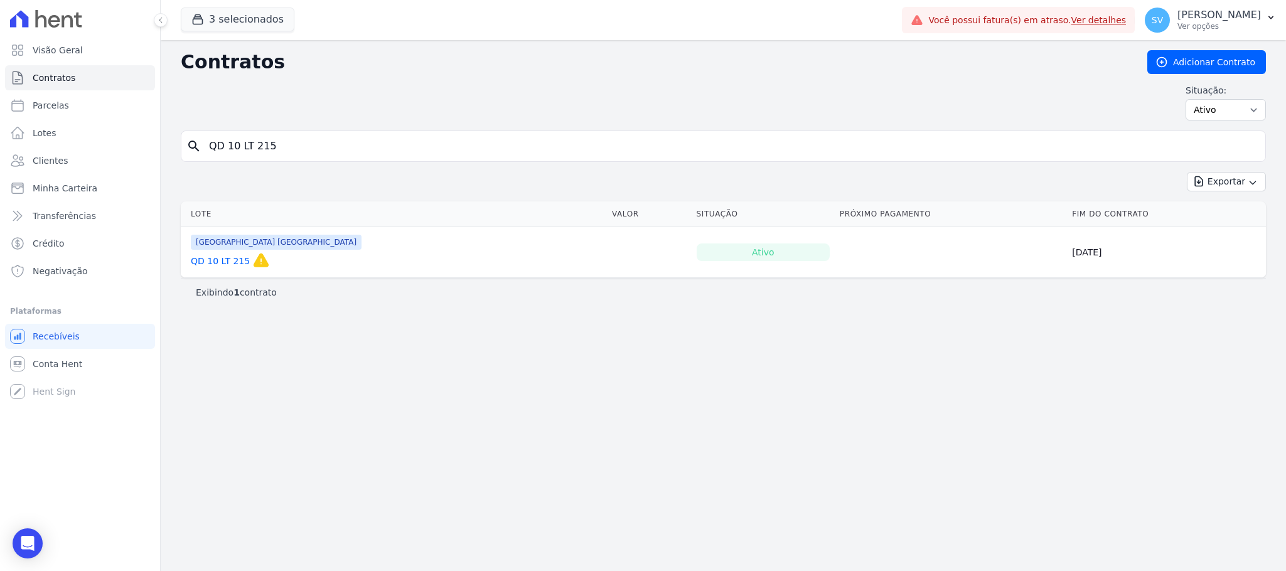
click at [217, 267] on link "QD 10 LT 215" at bounding box center [220, 261] width 59 height 13
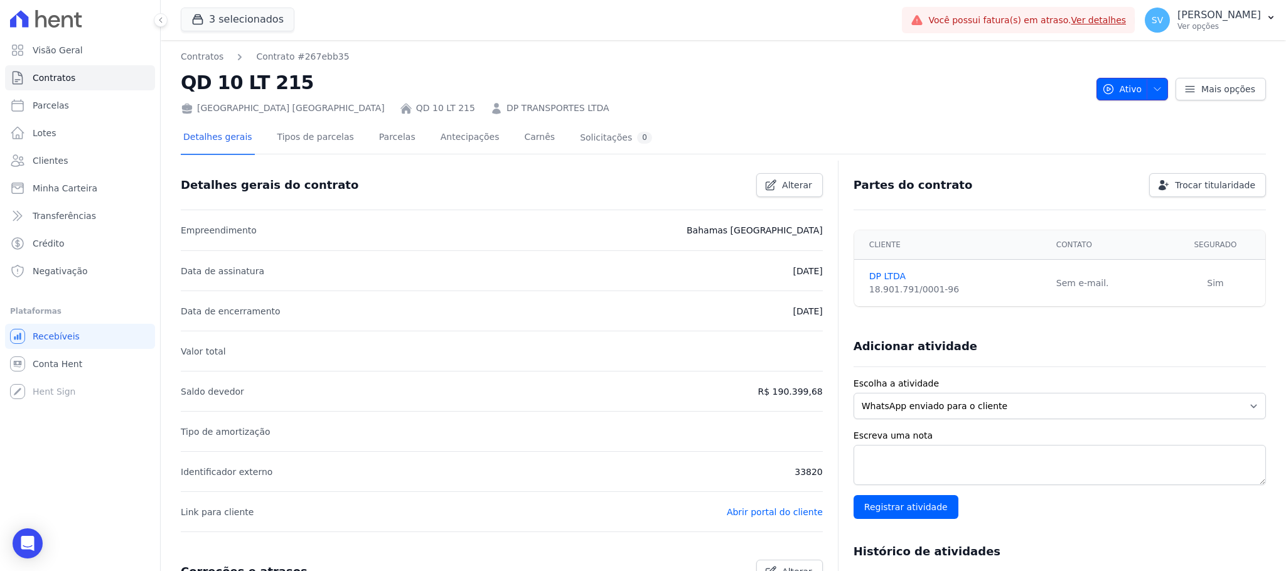
click at [1152, 85] on icon "button" at bounding box center [1157, 89] width 10 height 10
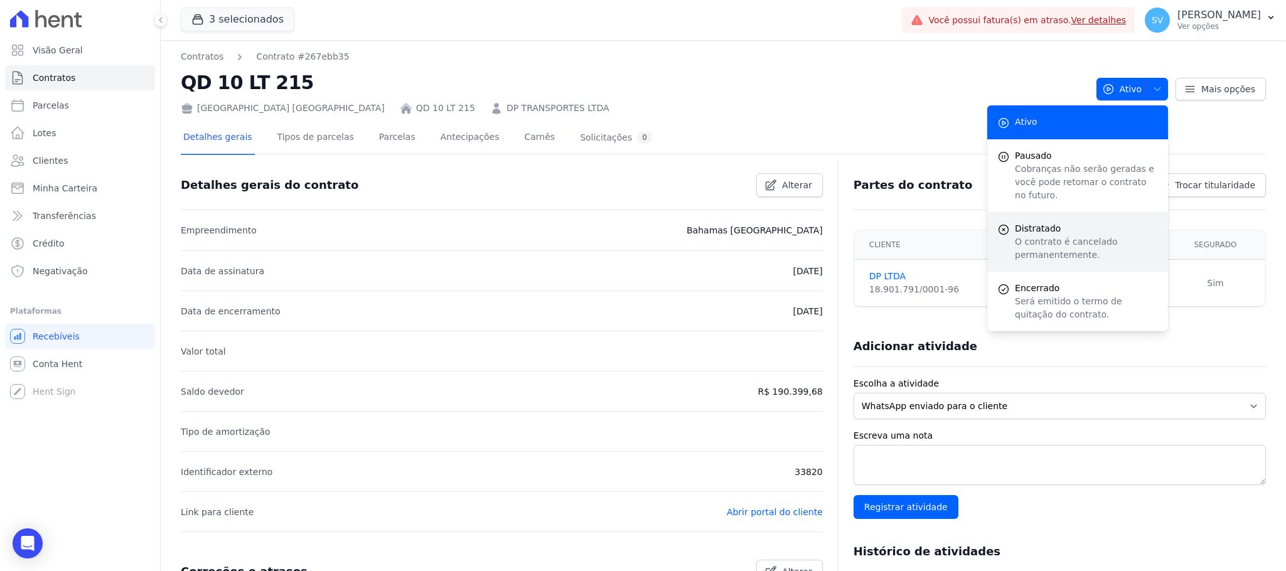
click at [1030, 235] on p "O contrato é cancelado permanentemente." at bounding box center [1086, 248] width 143 height 26
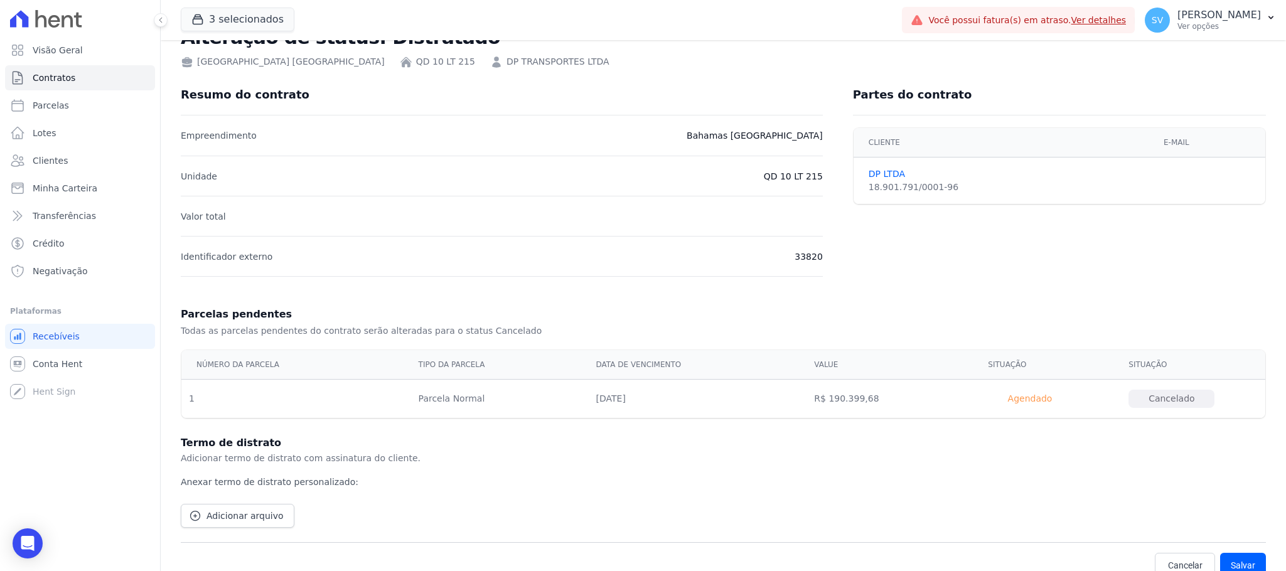
scroll to position [61, 0]
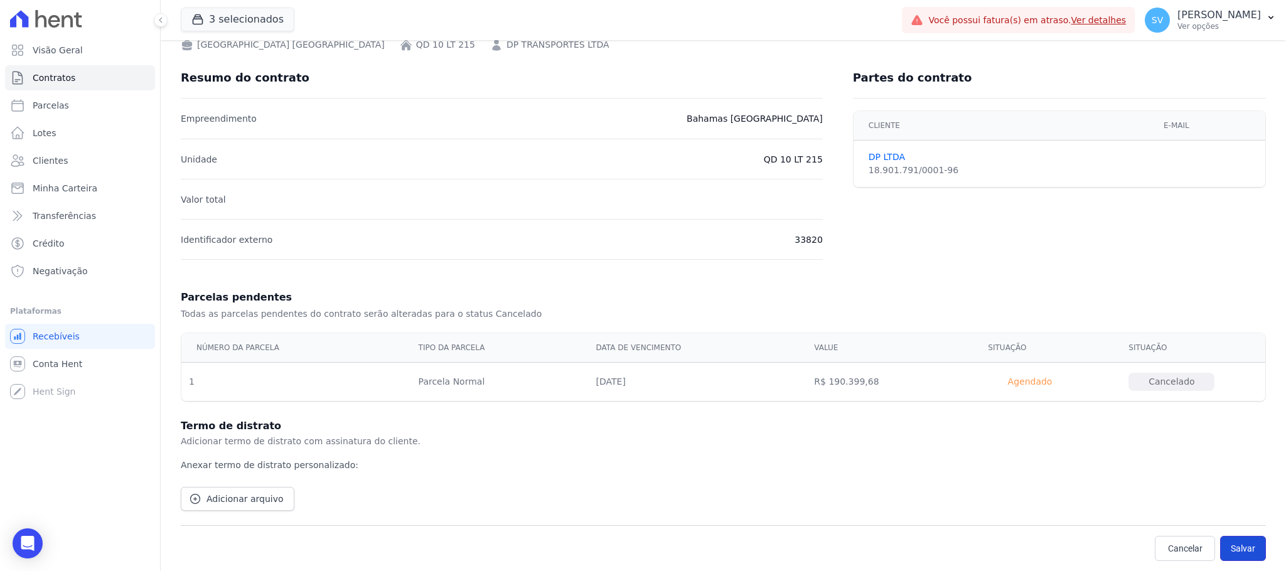
click at [1230, 548] on button "Salvar" at bounding box center [1243, 548] width 46 height 25
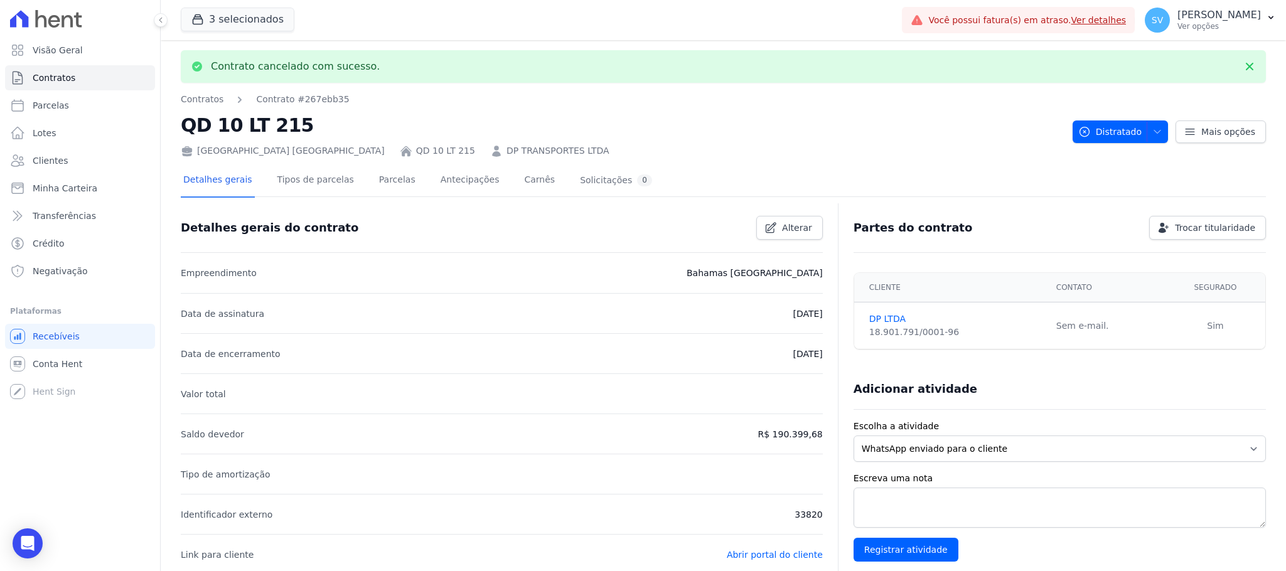
click at [552, 93] on nav "Contratos Contrato #267ebb35" at bounding box center [622, 99] width 882 height 13
click at [46, 50] on span "Visão Geral" at bounding box center [58, 50] width 50 height 13
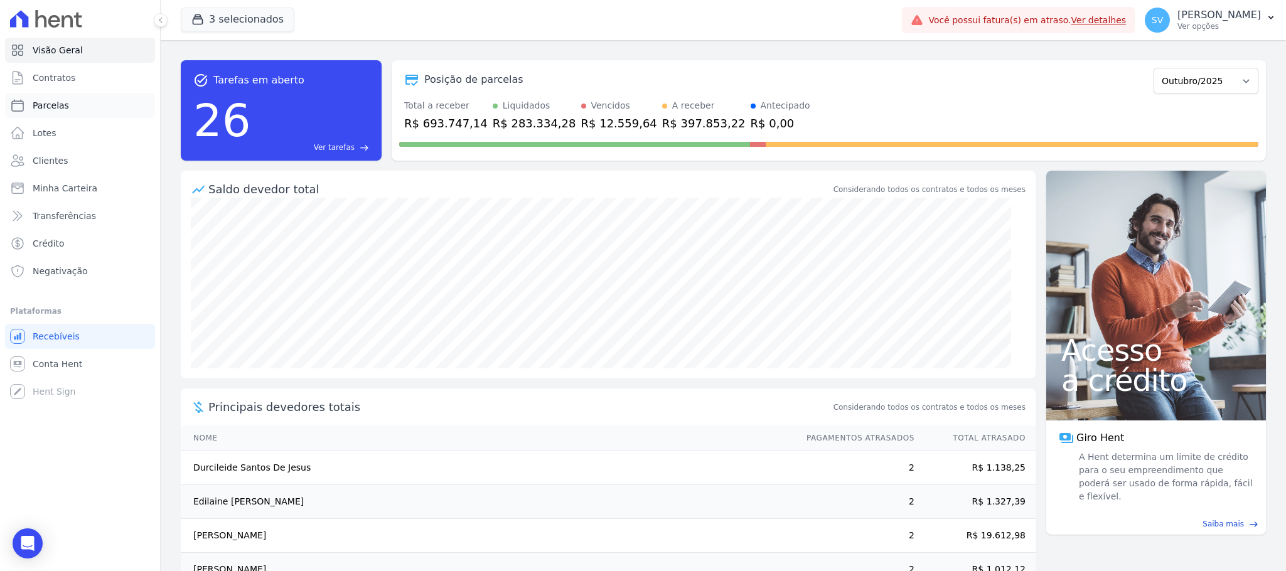
click at [49, 102] on span "Parcelas" at bounding box center [51, 105] width 36 height 13
select select
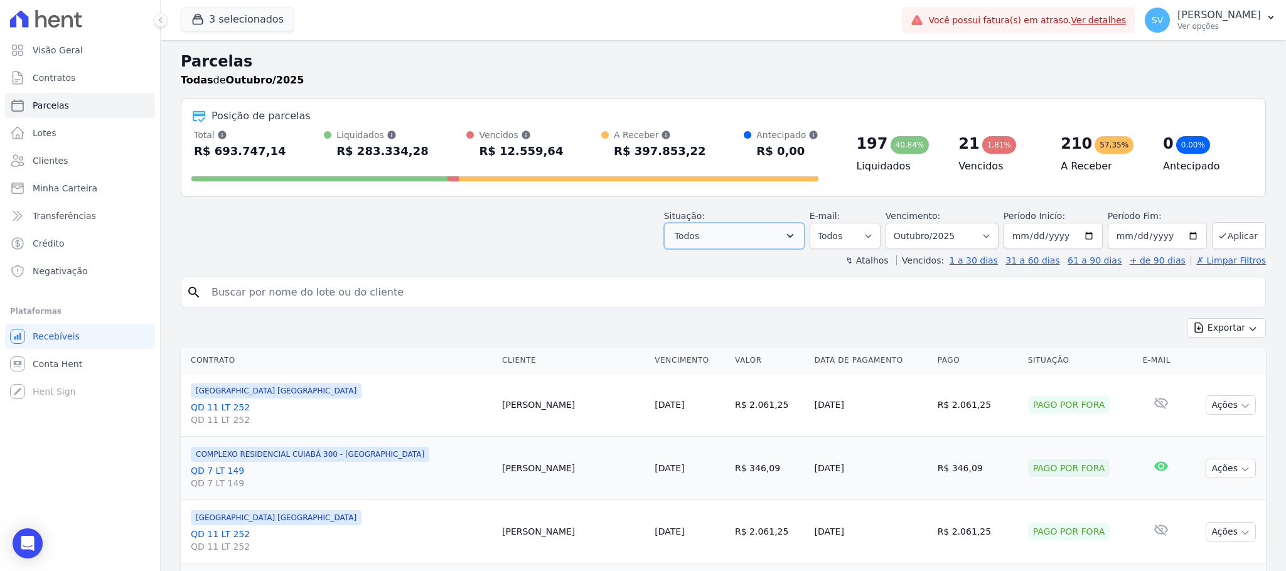
click at [768, 241] on button "Todos" at bounding box center [734, 236] width 141 height 26
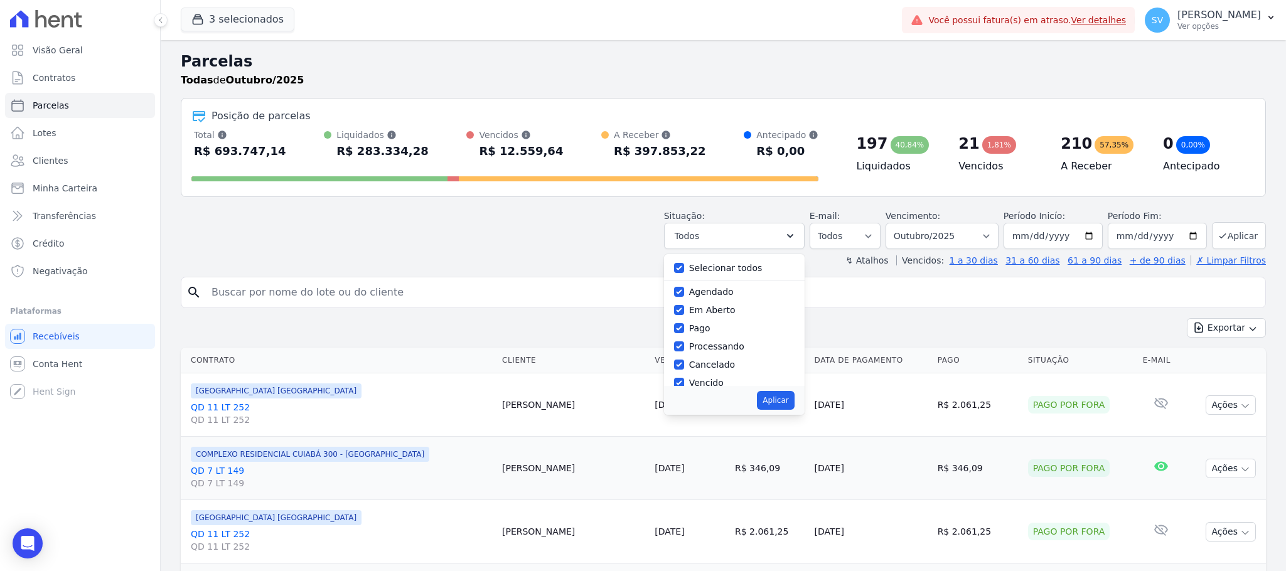
click at [680, 298] on div at bounding box center [679, 292] width 10 height 13
click at [680, 291] on input "Agendado" at bounding box center [679, 292] width 10 height 10
checkbox input "false"
click at [680, 294] on input "Agendado" at bounding box center [679, 292] width 10 height 10
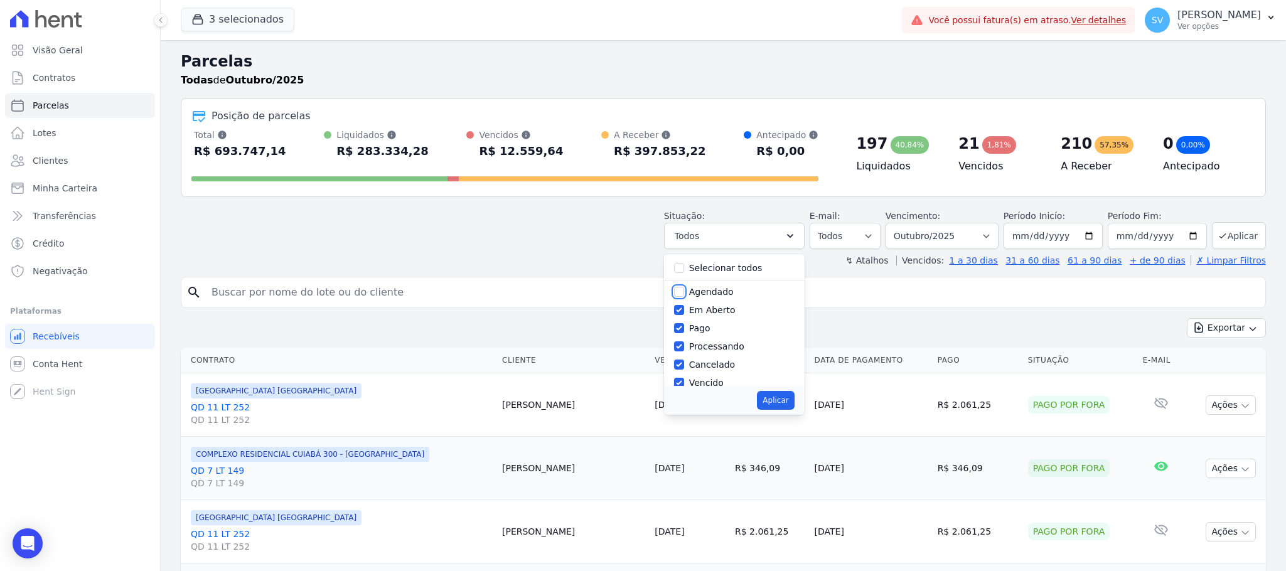
checkbox input "true"
click at [682, 330] on input "Pago" at bounding box center [679, 328] width 10 height 10
checkbox input "false"
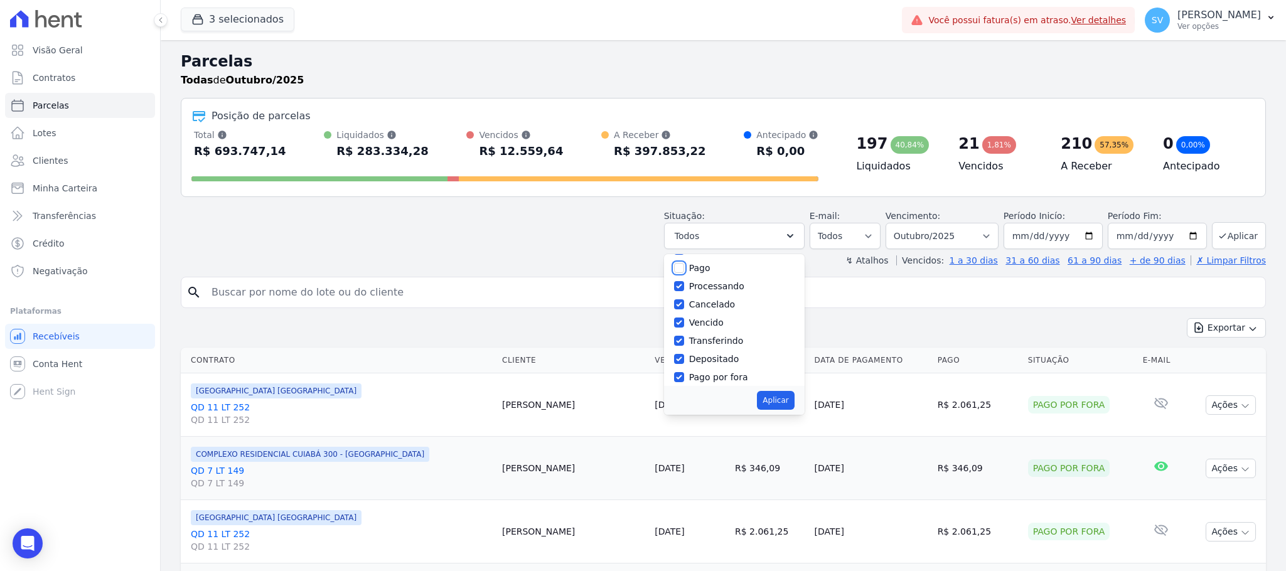
scroll to position [83, 0]
click at [680, 282] on input "Cancelado" at bounding box center [679, 281] width 10 height 10
checkbox input "false"
click at [680, 319] on input "Transferindo" at bounding box center [679, 318] width 10 height 10
checkbox input "false"
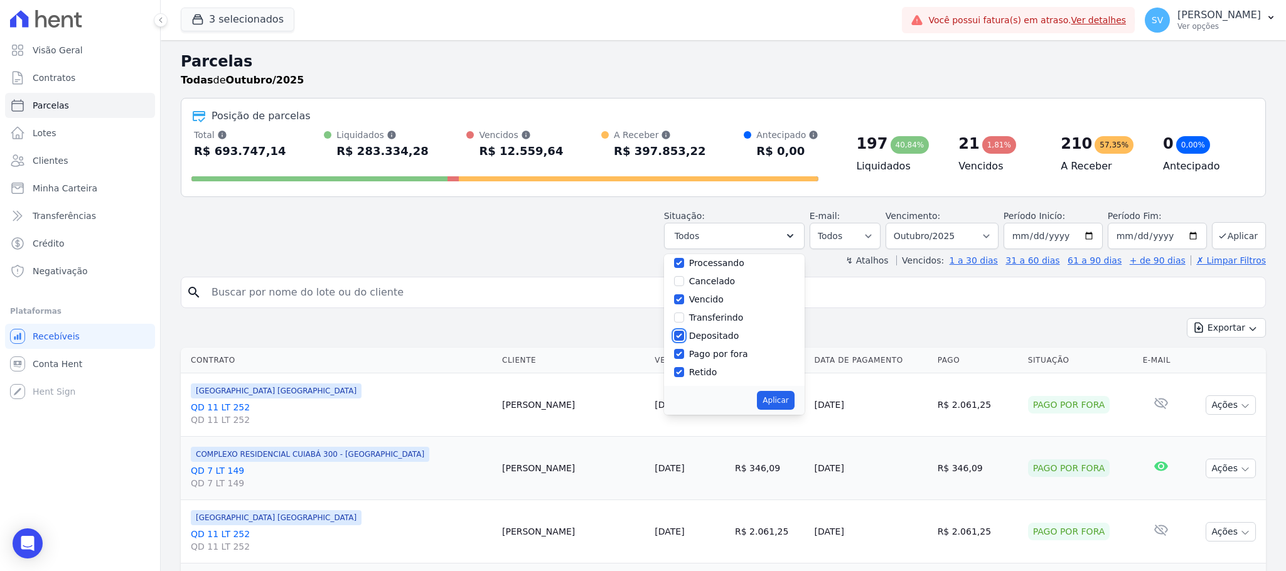
click at [682, 336] on input "Depositado" at bounding box center [679, 336] width 10 height 10
checkbox input "false"
click at [682, 356] on input "Pago por fora" at bounding box center [679, 354] width 10 height 10
checkbox input "false"
click at [682, 372] on input "Retido" at bounding box center [679, 372] width 10 height 10
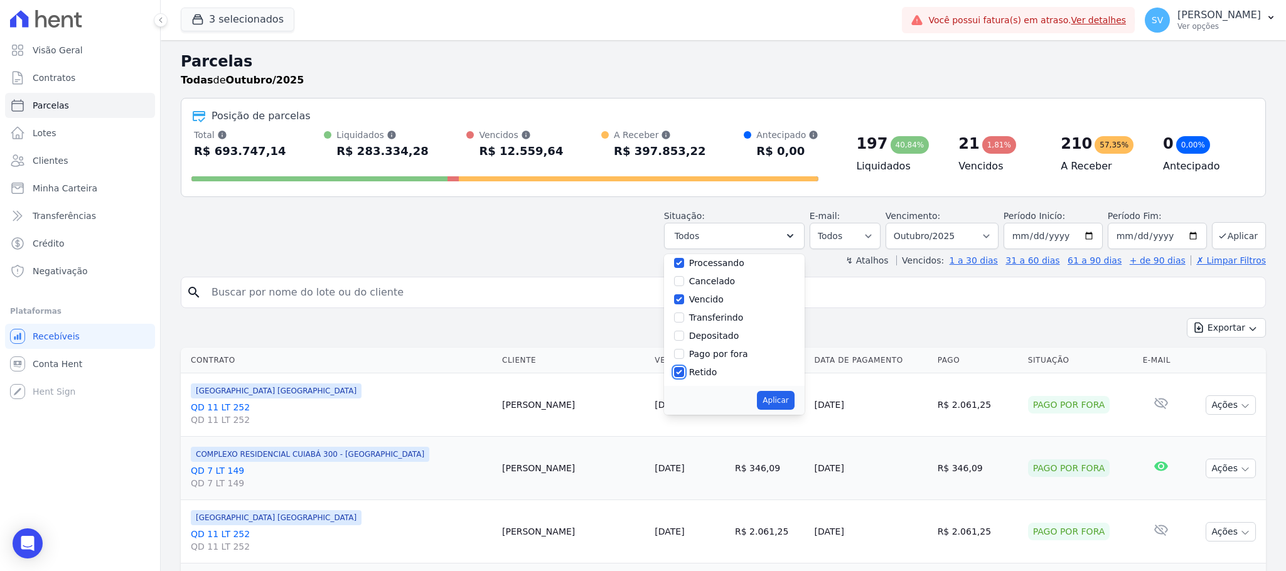
checkbox input "false"
click at [772, 394] on button "Aplicar" at bounding box center [775, 400] width 37 height 19
select select "scheduled"
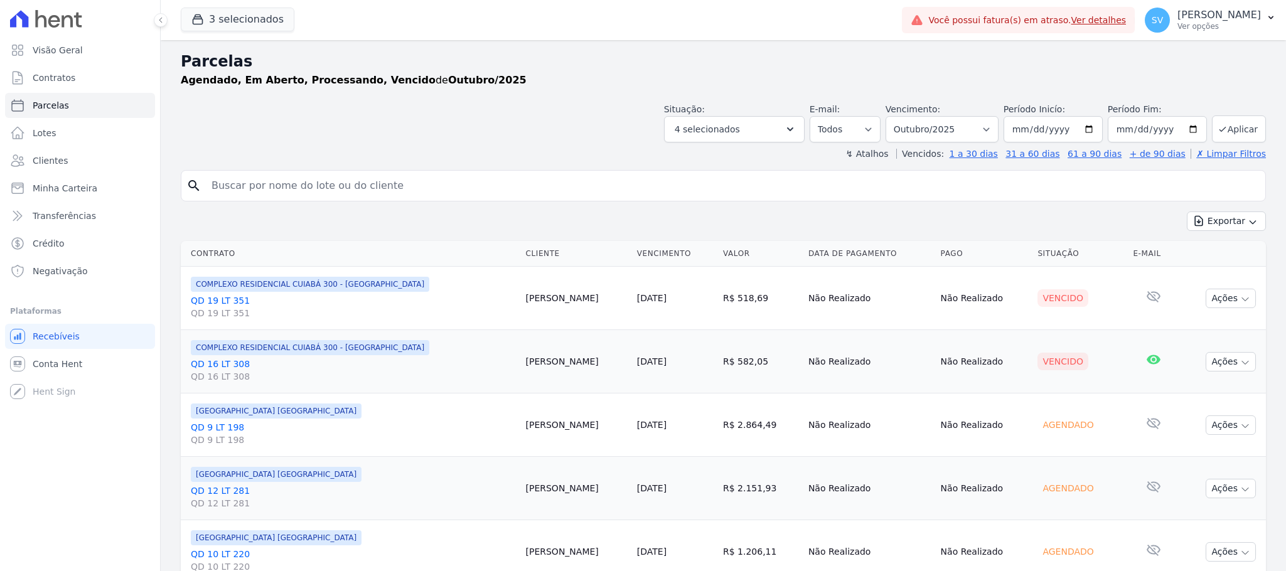
select select
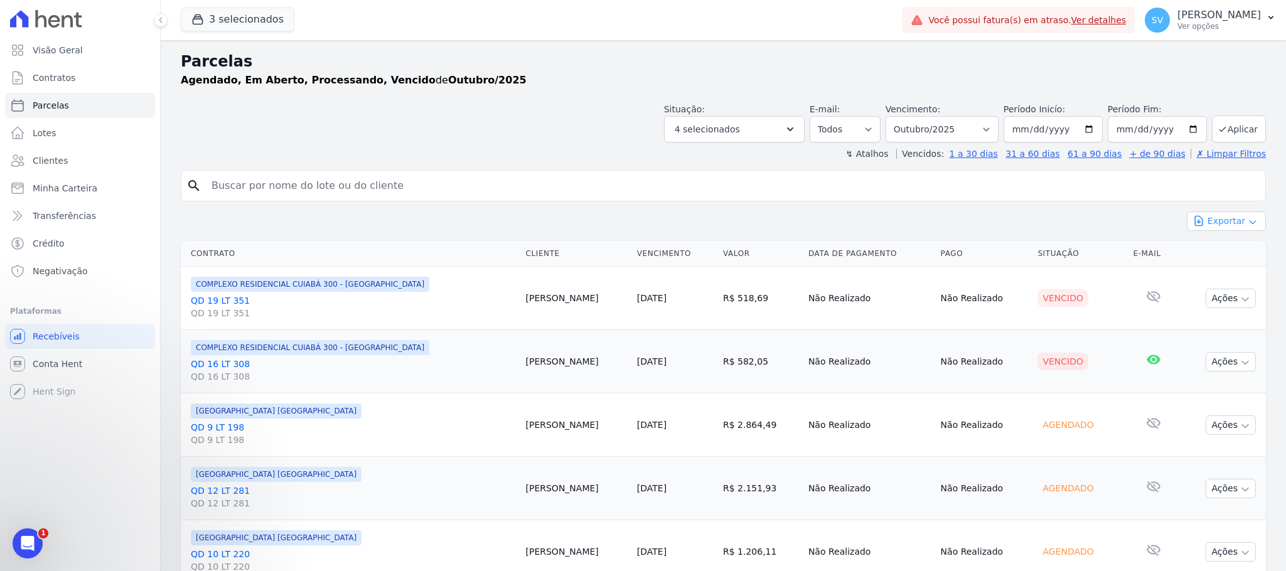
click at [1216, 225] on button "Exportar" at bounding box center [1226, 220] width 79 height 19
click at [1228, 270] on span "Exportar CSV" at bounding box center [1225, 272] width 67 height 13
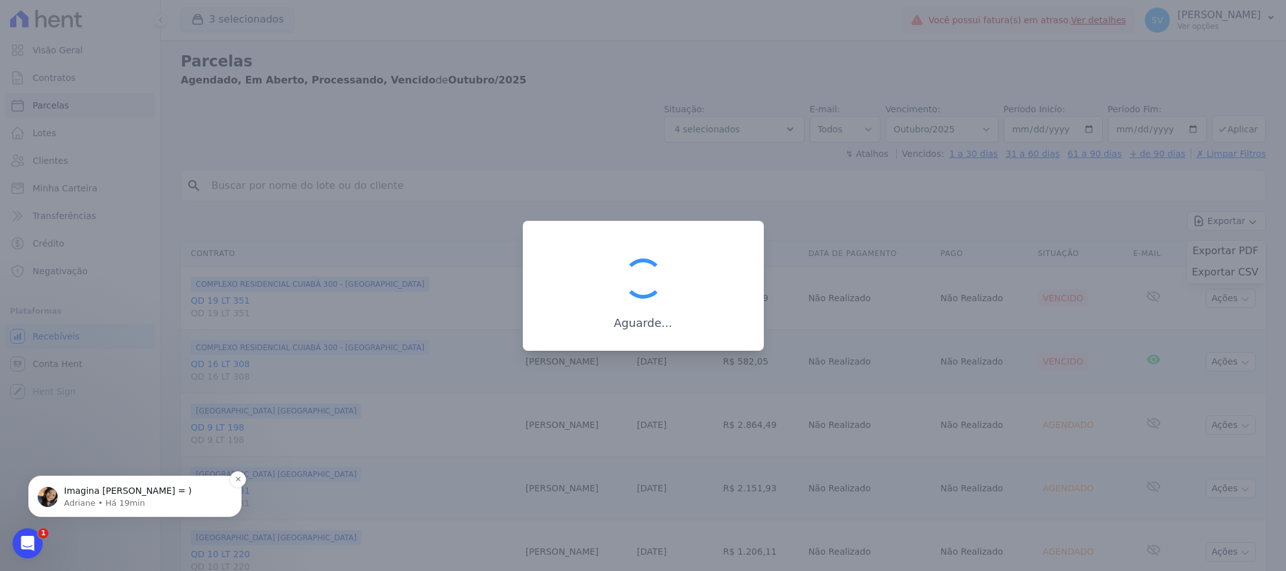
click at [79, 492] on span "Imagina Shirley = )" at bounding box center [127, 491] width 127 height 10
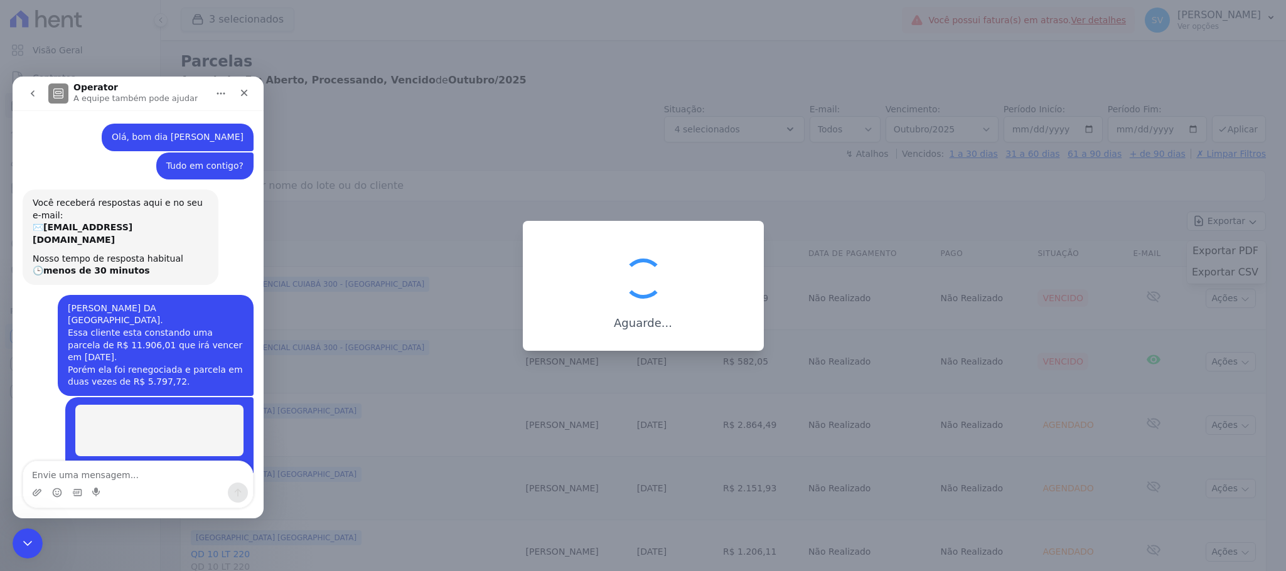
scroll to position [14, 0]
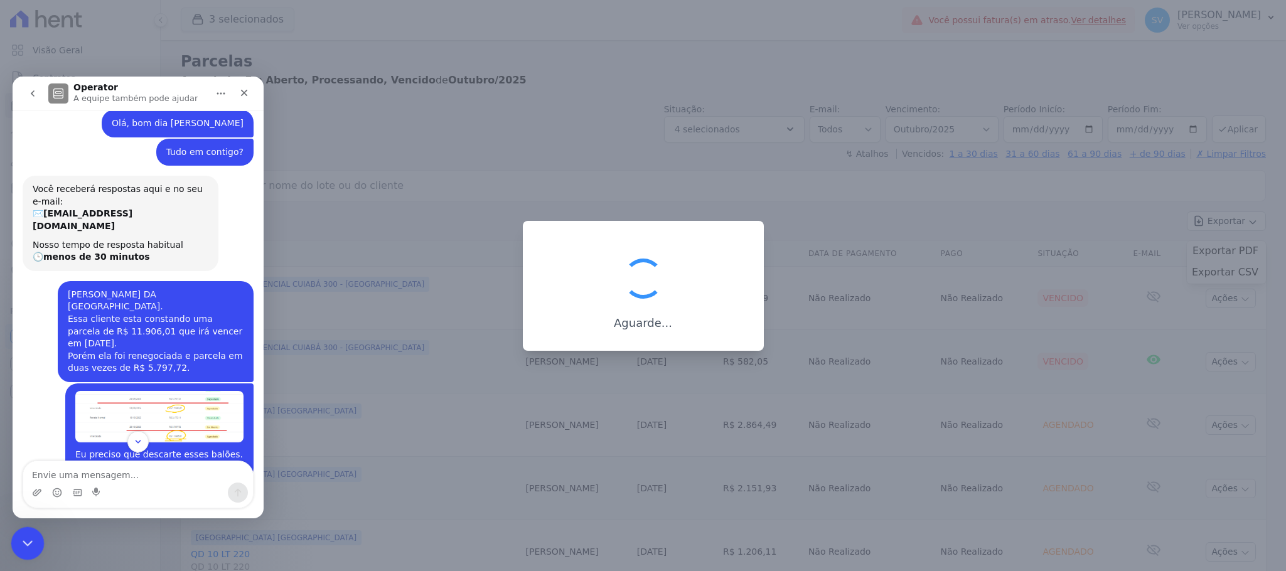
click at [25, 542] on icon "Encerramento do Messenger da Intercom" at bounding box center [25, 541] width 15 height 15
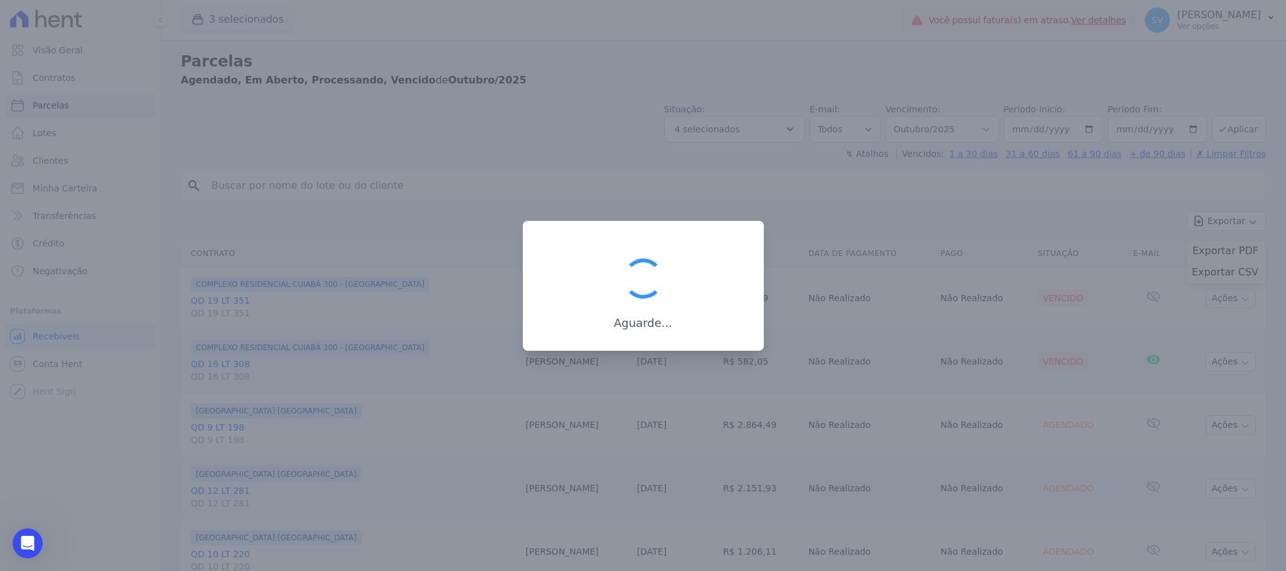
scroll to position [294, 0]
